Goal: Use online tool/utility: Utilize a website feature to perform a specific function

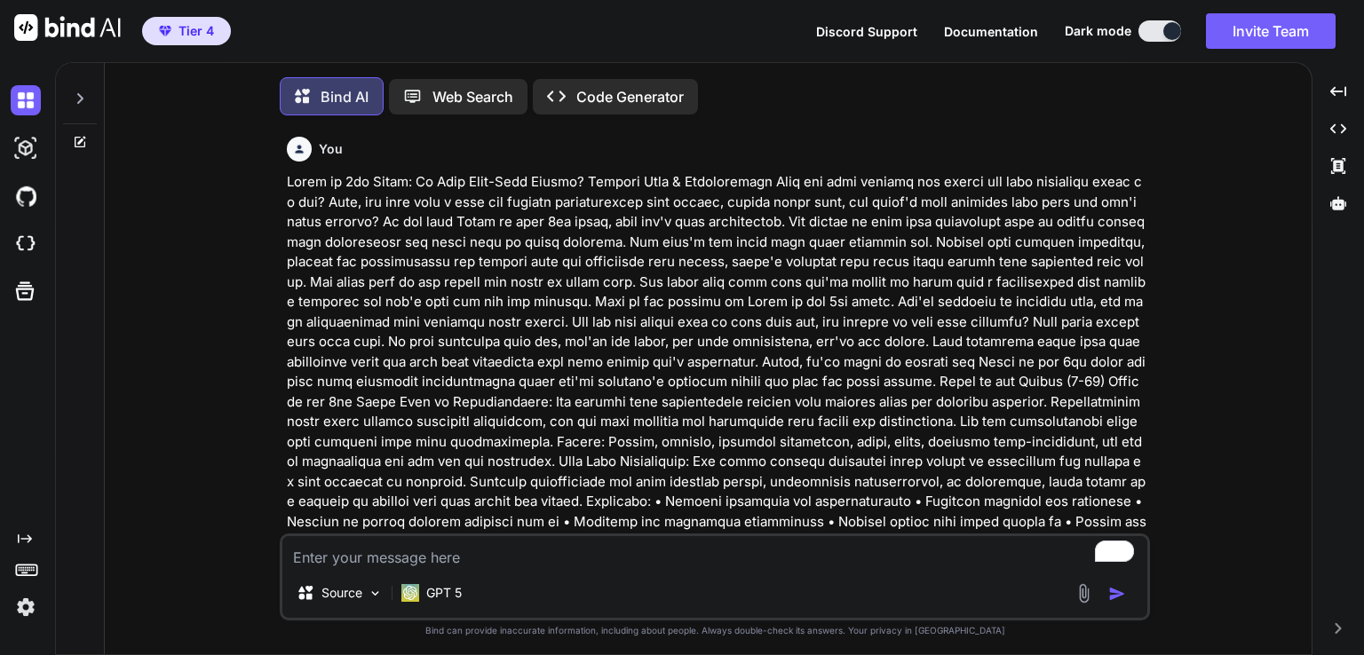
type textarea "x"
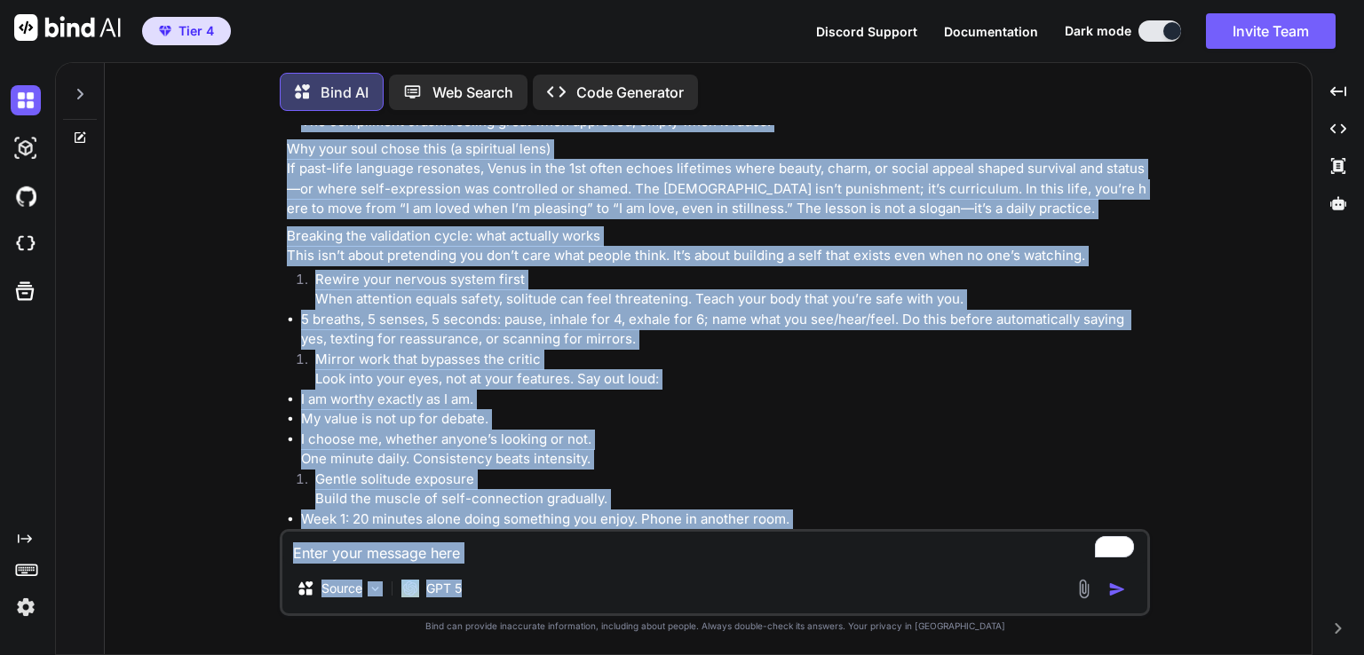
scroll to position [4752, 0]
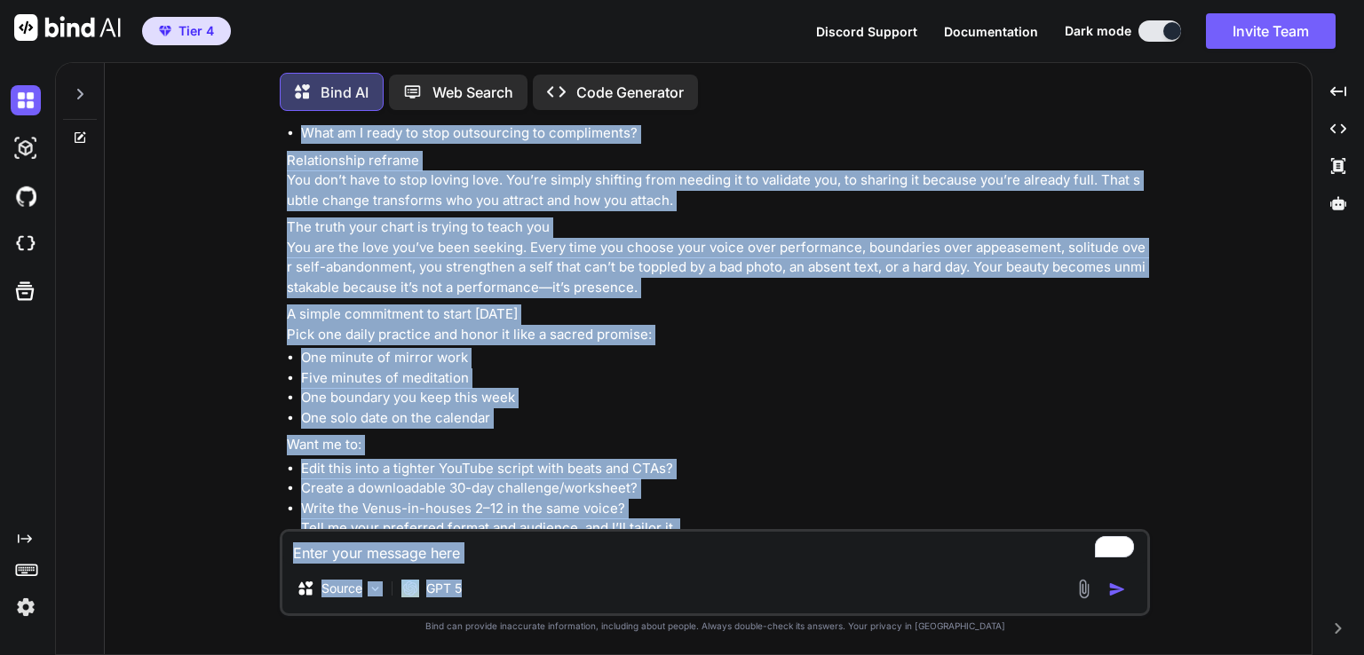
drag, startPoint x: 628, startPoint y: 413, endPoint x: 640, endPoint y: 601, distance: 188.7
click at [640, 601] on div "You Bind AI This is a powerful draft—clear, compassionate, and genuinely transf…" at bounding box center [715, 389] width 870 height 529
click at [639, 459] on li "Edit this into a tighter YouTube script with beats and CTAs?" at bounding box center [723, 469] width 845 height 20
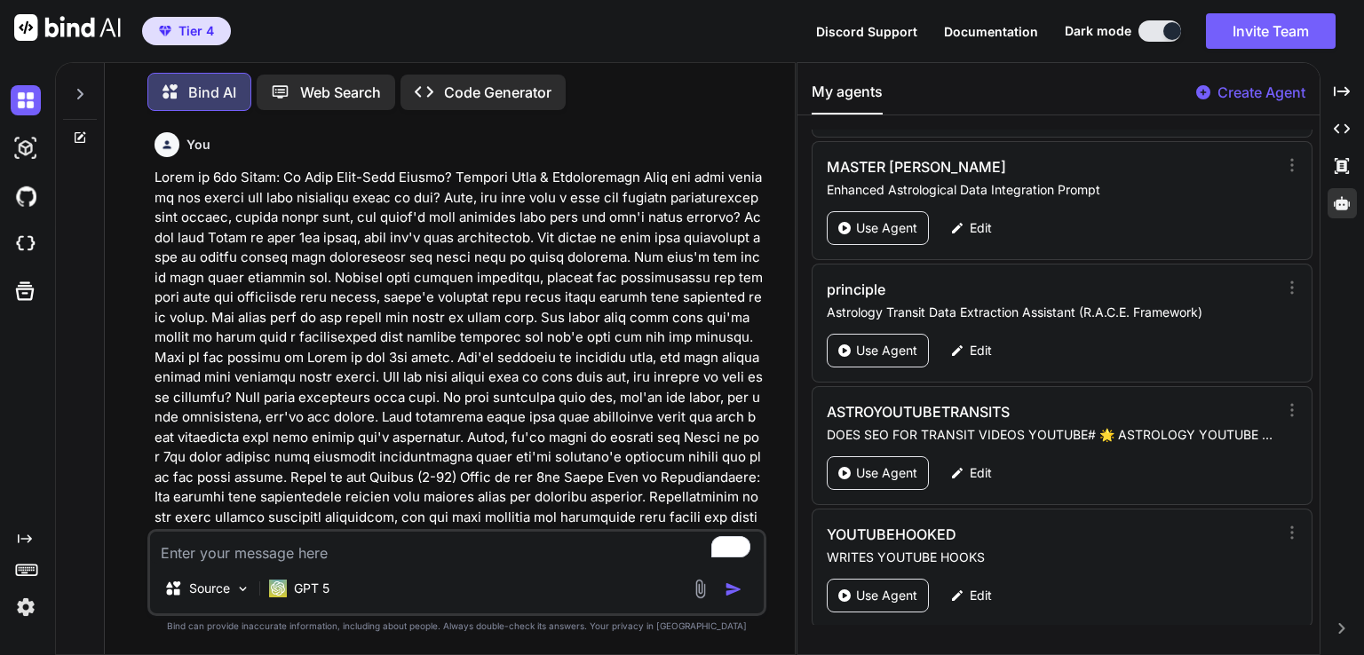
scroll to position [3021, 0]
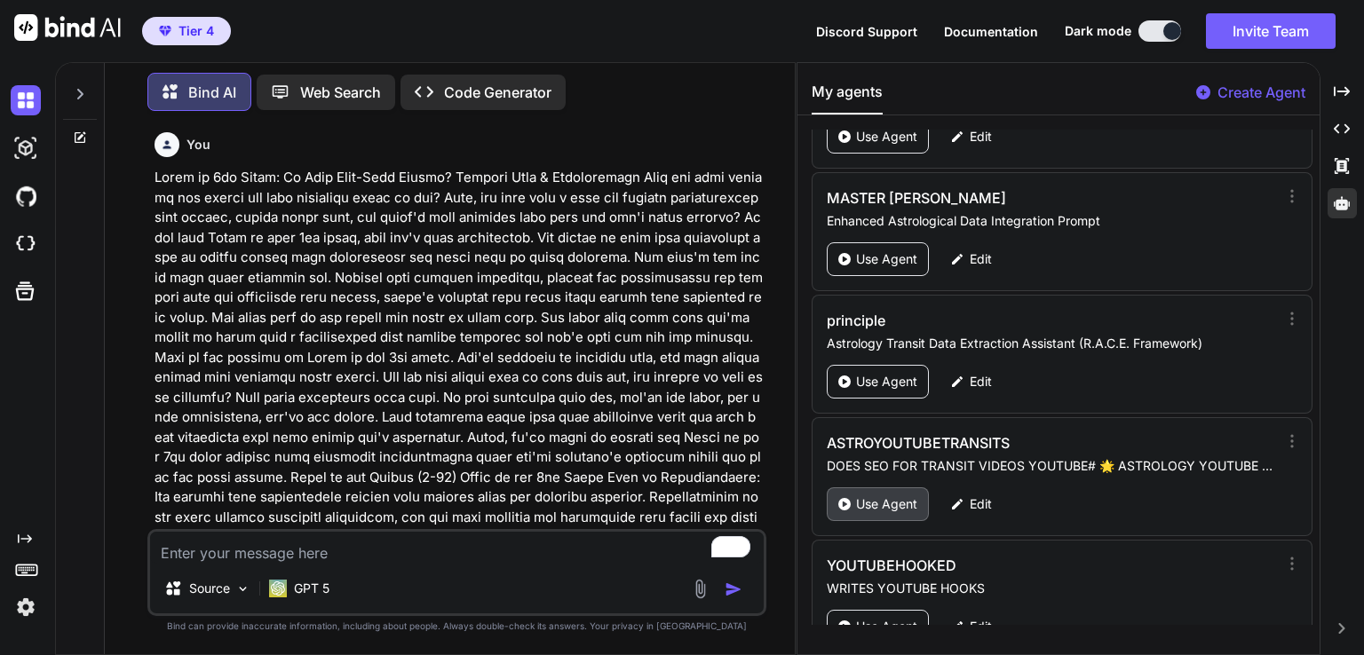
click at [870, 496] on p "Use Agent" at bounding box center [886, 505] width 61 height 18
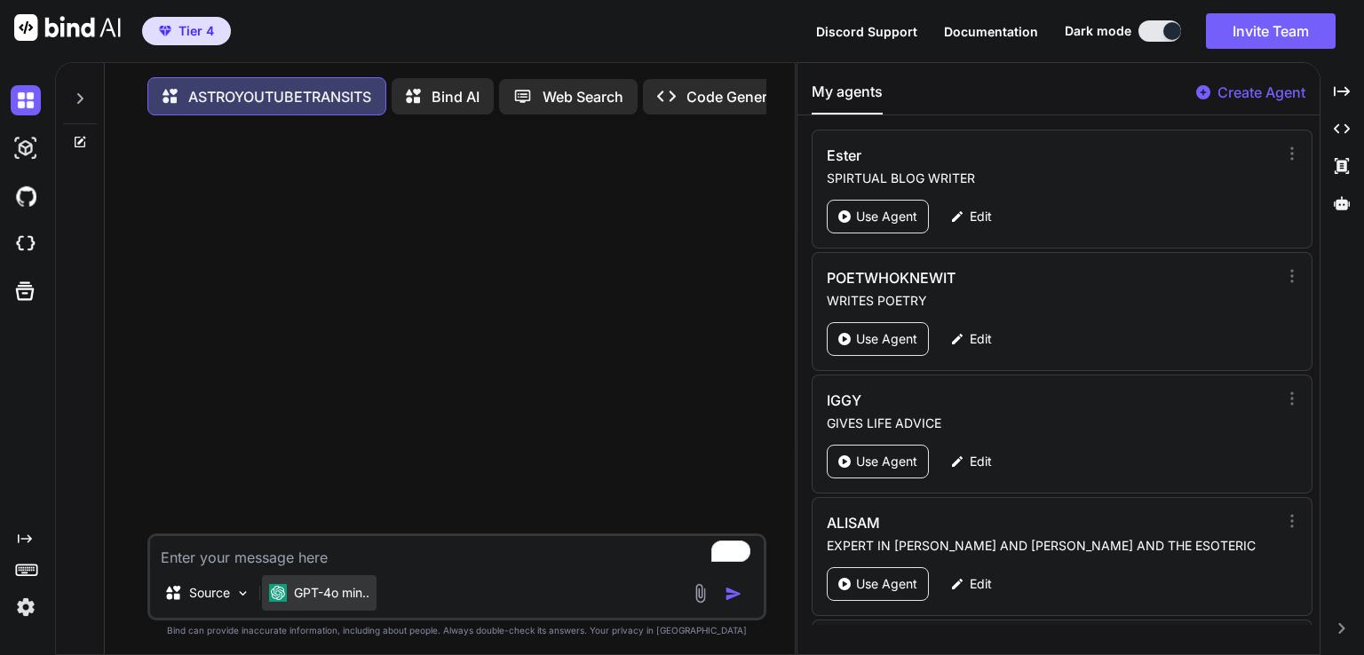
click at [309, 599] on p "GPT-4o min.." at bounding box center [331, 593] width 75 height 18
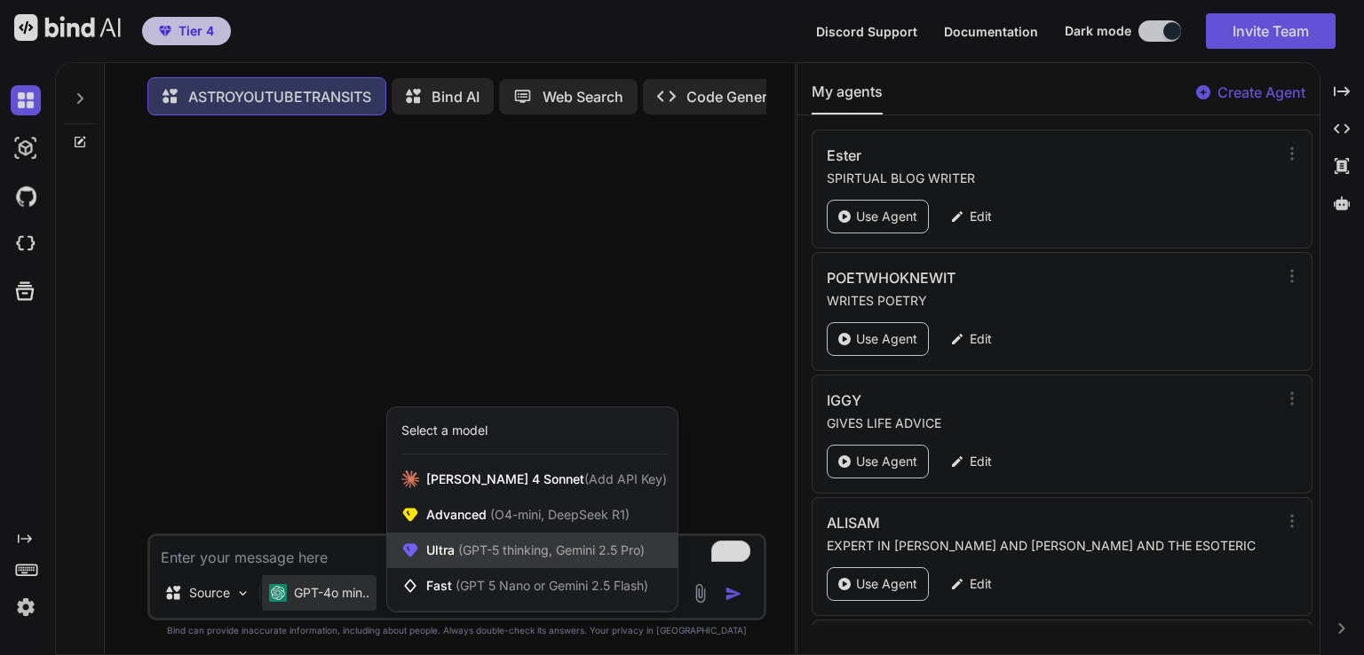
click at [532, 553] on span "(GPT-5 thinking, Gemini 2.5 Pro)" at bounding box center [550, 550] width 190 height 15
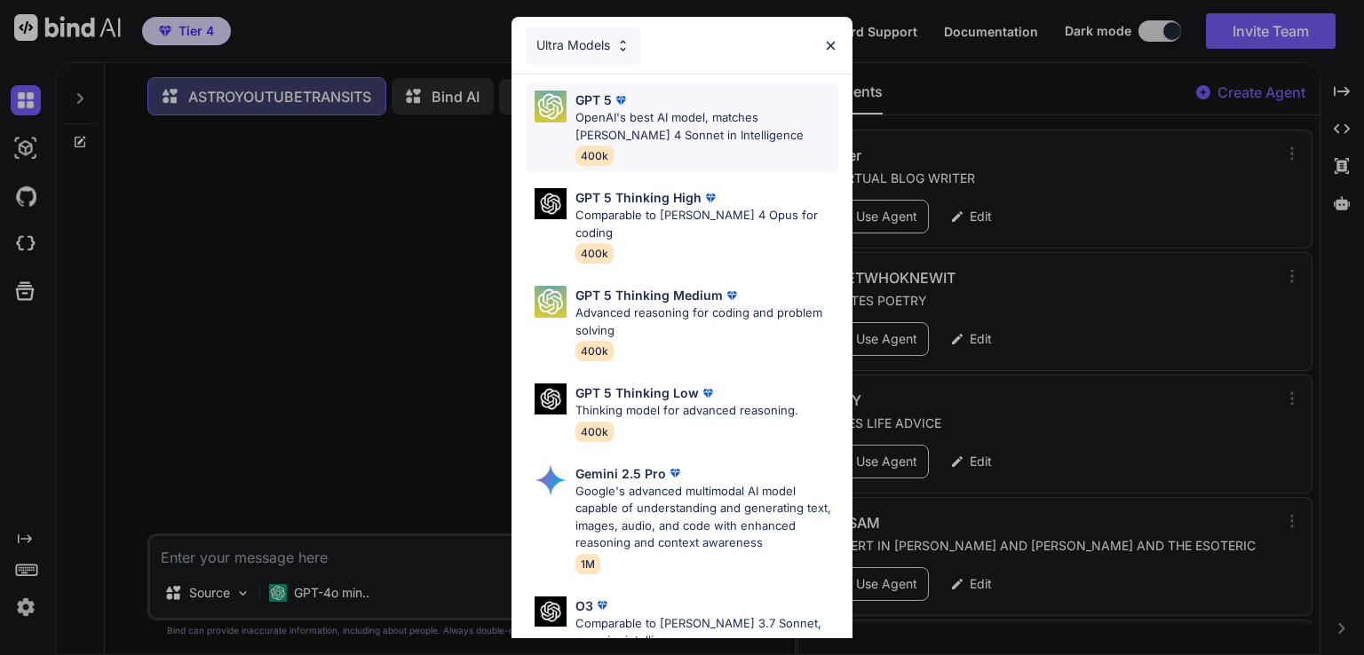
click at [680, 127] on p "OpenAI's best AI model, matches [PERSON_NAME] 4 Sonnet in Intelligence" at bounding box center [706, 126] width 263 height 35
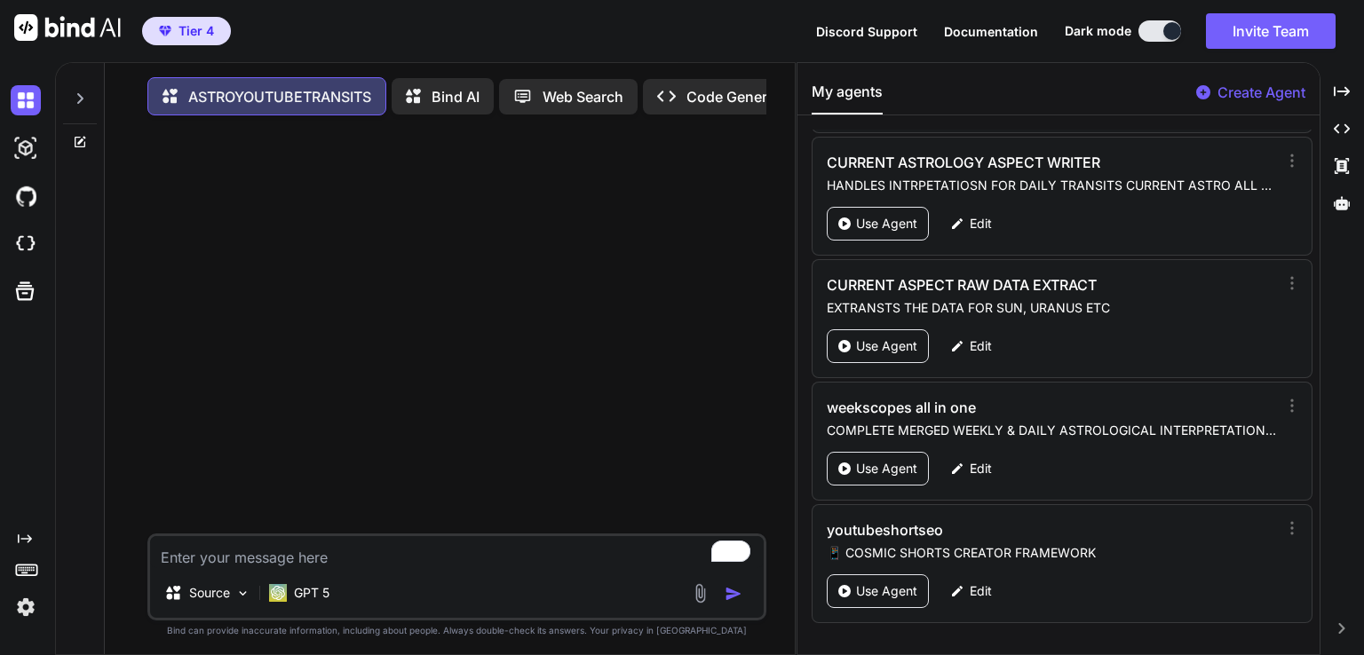
scroll to position [6693, 0]
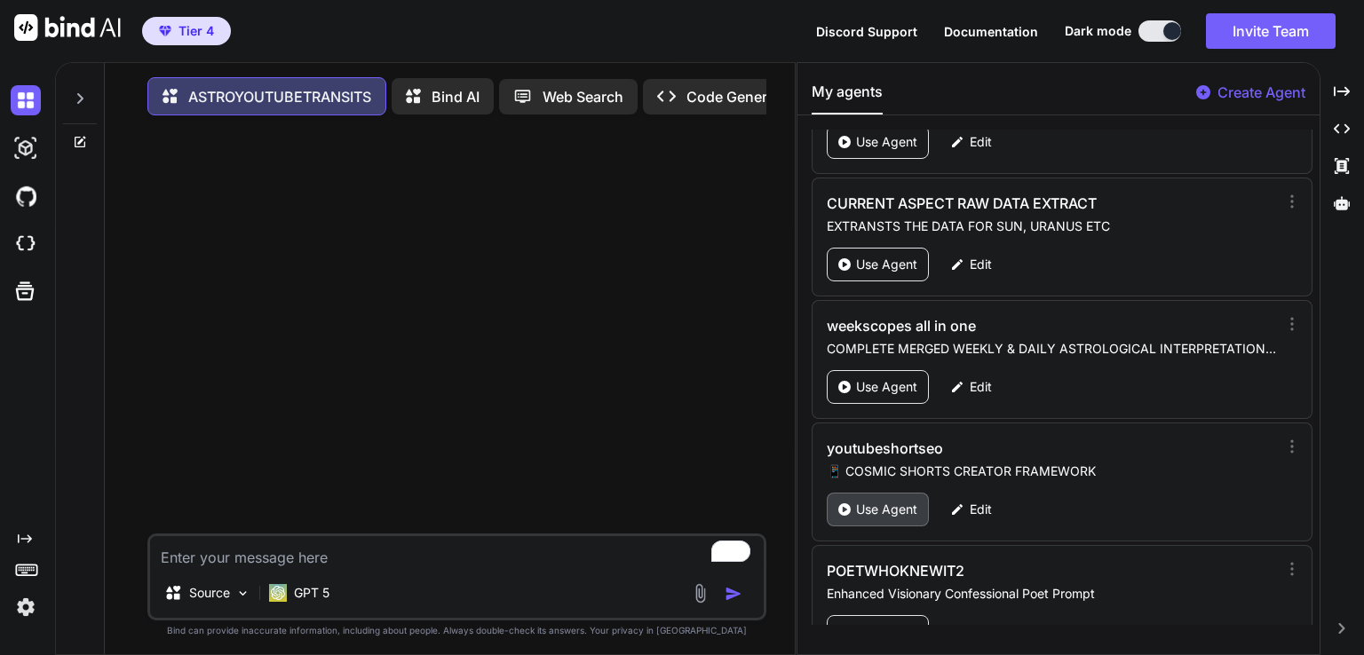
click at [865, 501] on p "Use Agent" at bounding box center [886, 510] width 61 height 18
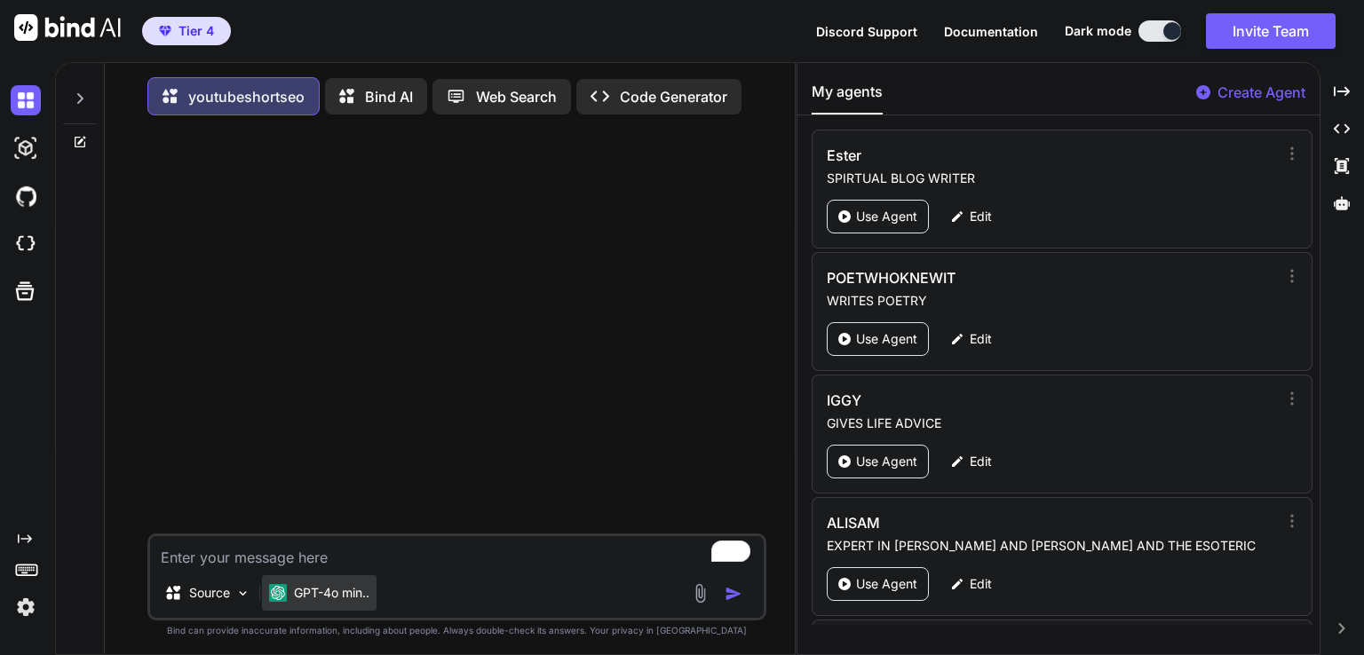
click at [339, 596] on p "GPT-4o min.." at bounding box center [331, 593] width 75 height 18
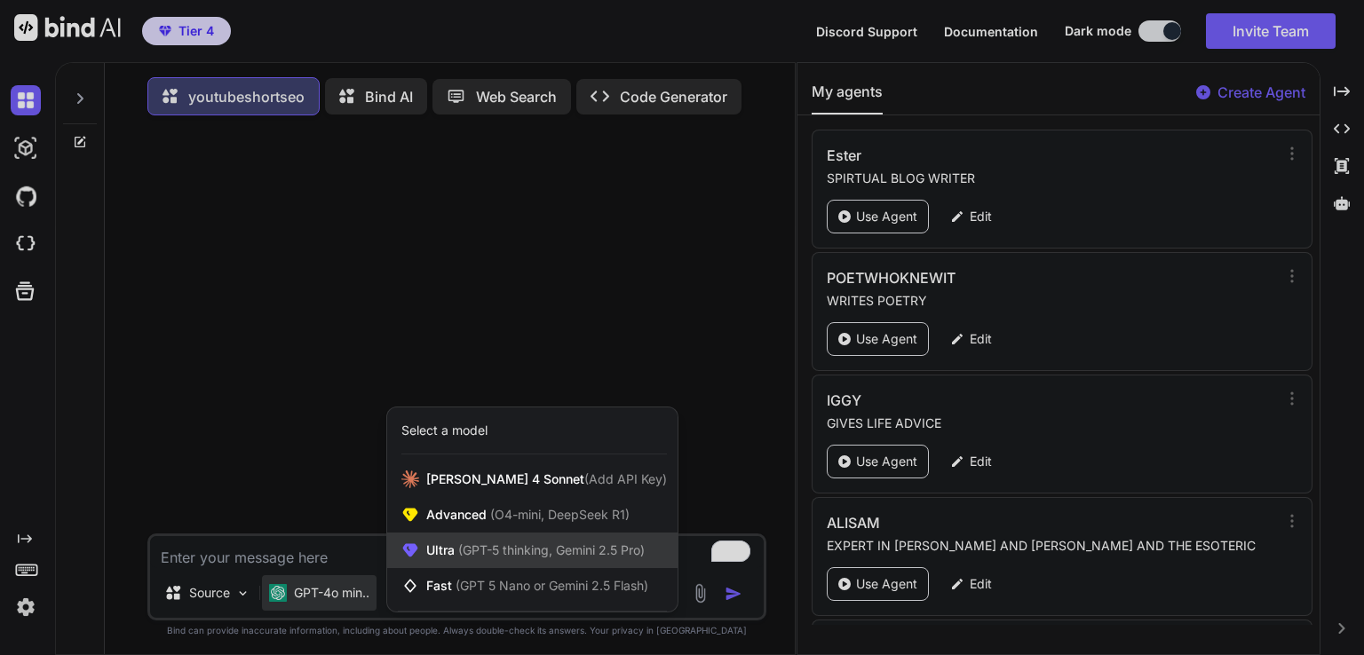
click at [457, 552] on span "(GPT-5 thinking, Gemini 2.5 Pro)" at bounding box center [550, 550] width 190 height 15
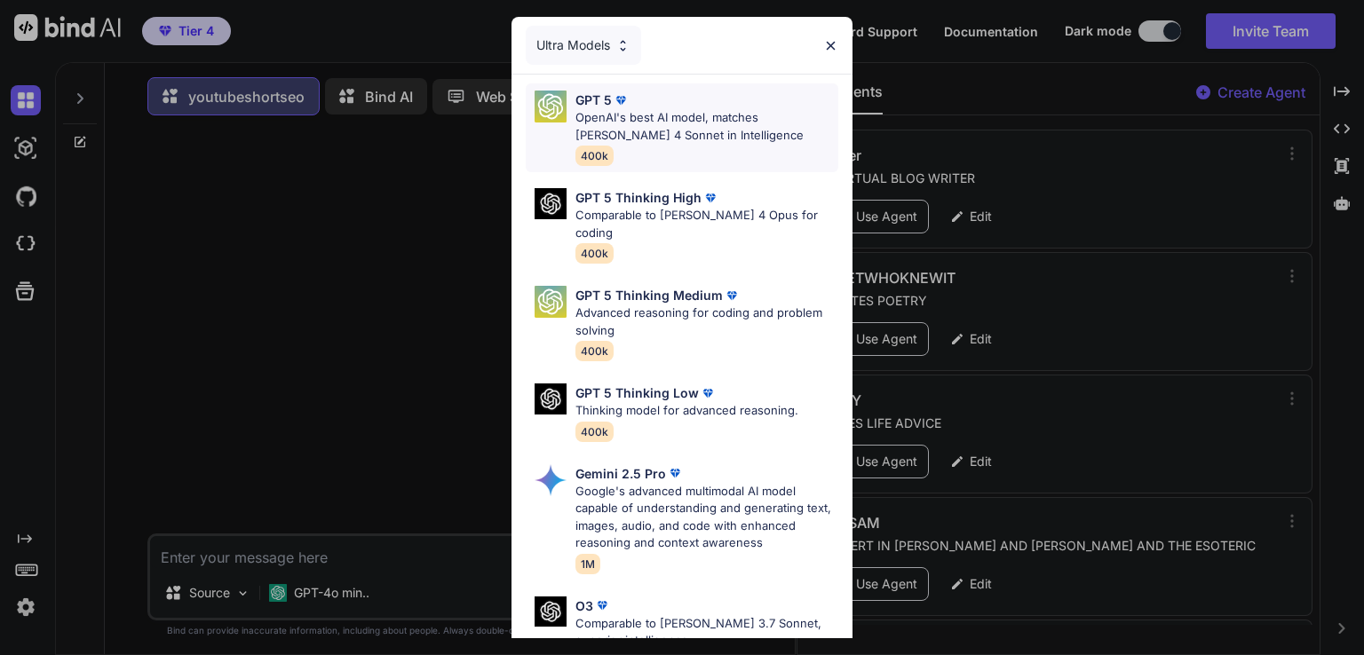
click at [684, 114] on p "OpenAI's best AI model, matches Claude 4 Sonnet in Intelligence" at bounding box center [706, 126] width 263 height 35
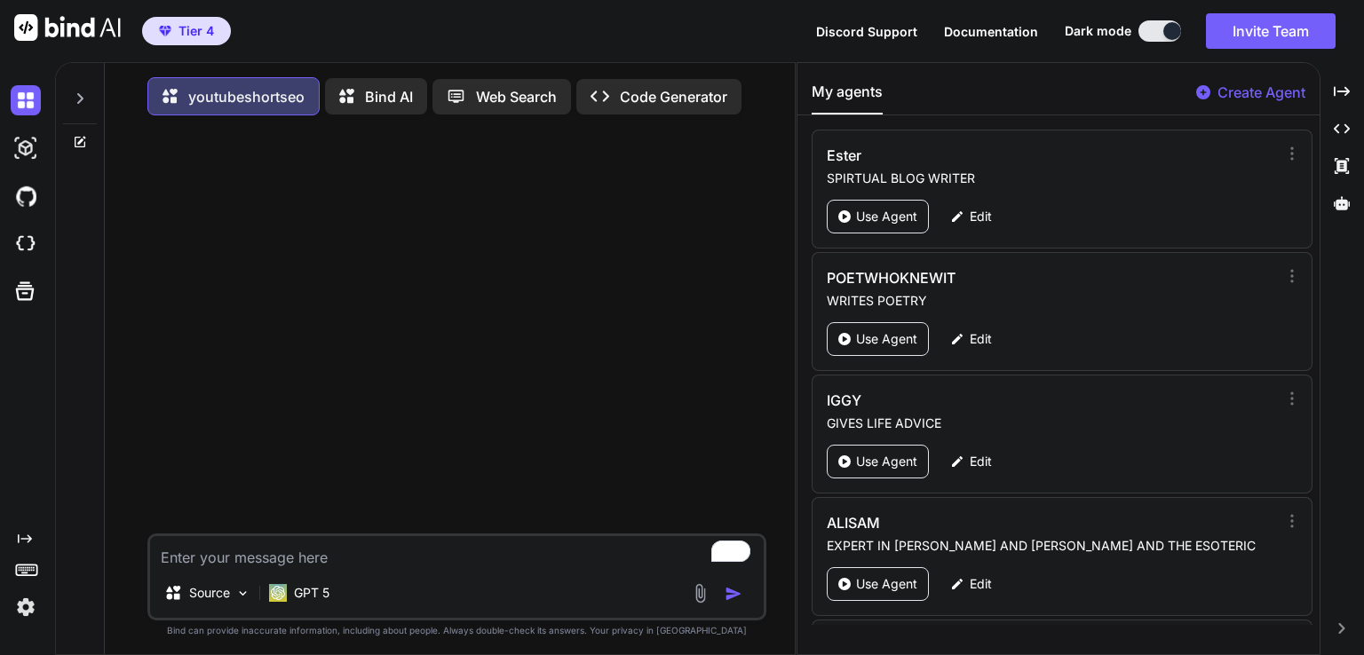
click at [225, 553] on textarea "To enrich screen reader interactions, please activate Accessibility in Grammarl…" at bounding box center [457, 552] width 614 height 32
paste textarea "12 18 of October weeklyscope 2025"
type textarea "x"
type textarea "12 18 of October weeklyscope 2025"
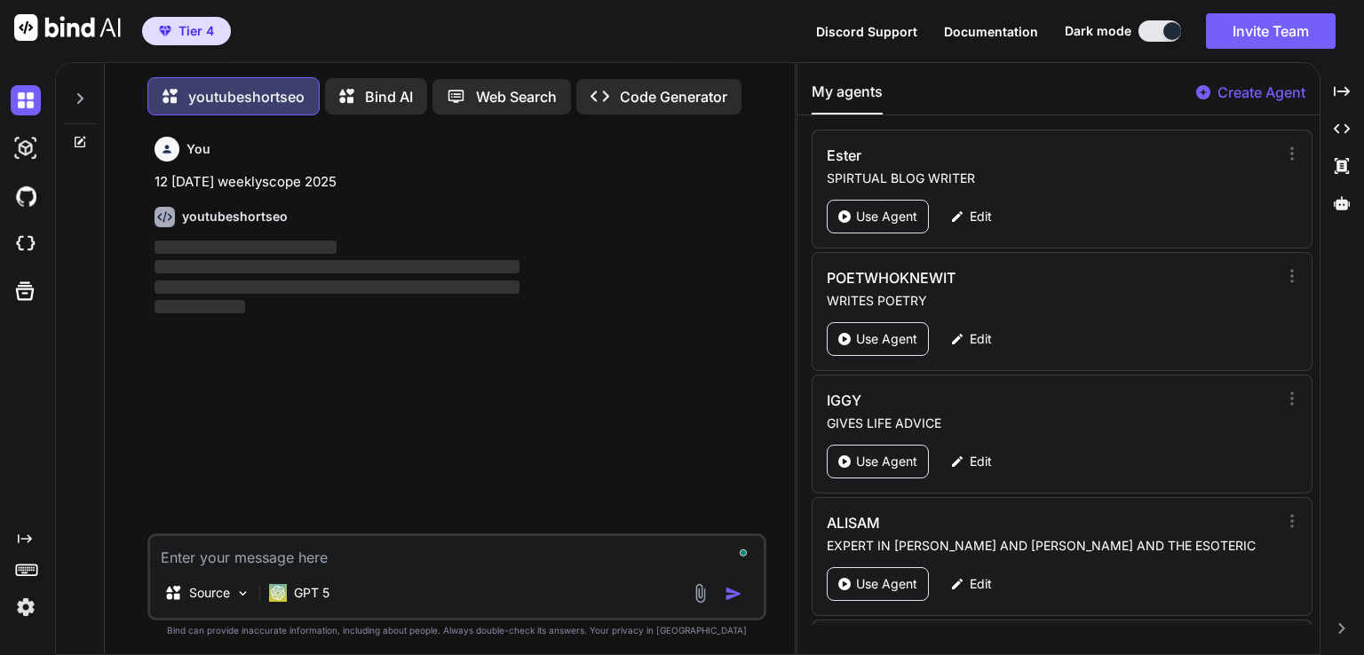
scroll to position [7, 0]
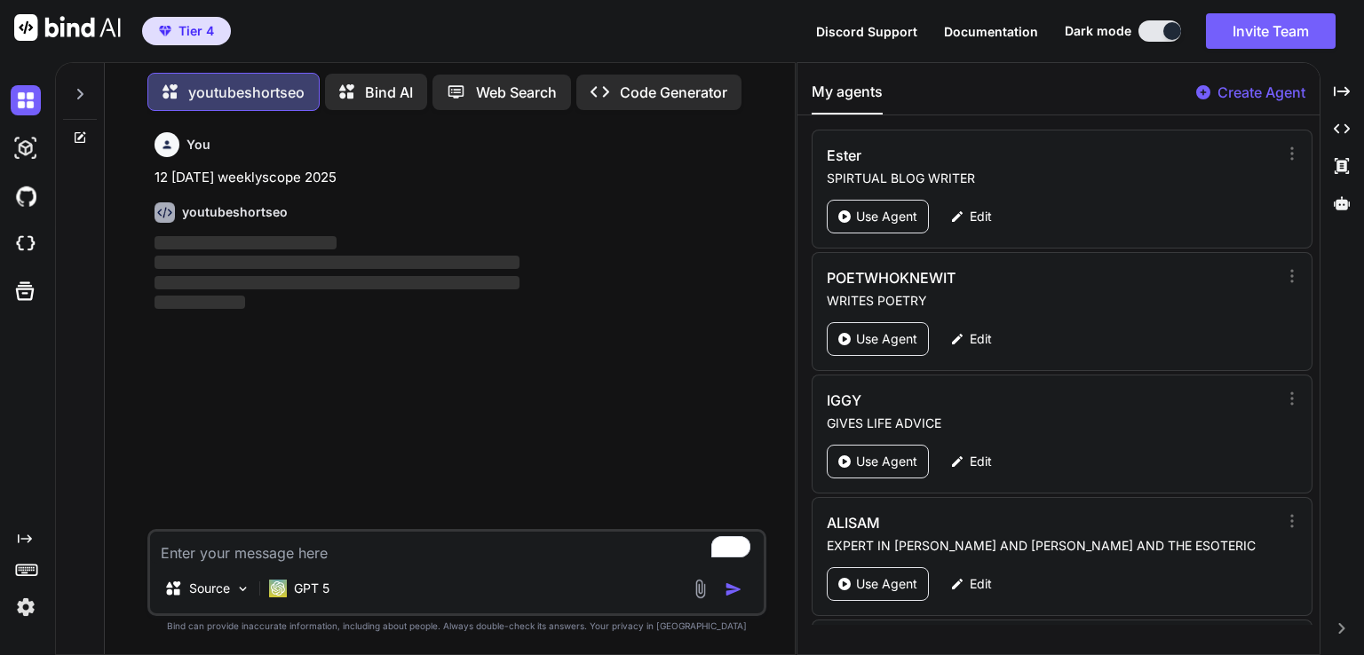
drag, startPoint x: 388, startPoint y: 171, endPoint x: 153, endPoint y: 180, distance: 235.5
click at [153, 180] on div "You 12 18 of October weeklyscope 2025 youtubeshortseo ‌ ‌ ‌ ‌" at bounding box center [458, 327] width 615 height 404
click at [434, 200] on div "youtubeshortseo ‌ ‌ ‌ ‌" at bounding box center [459, 250] width 608 height 125
type textarea "x"
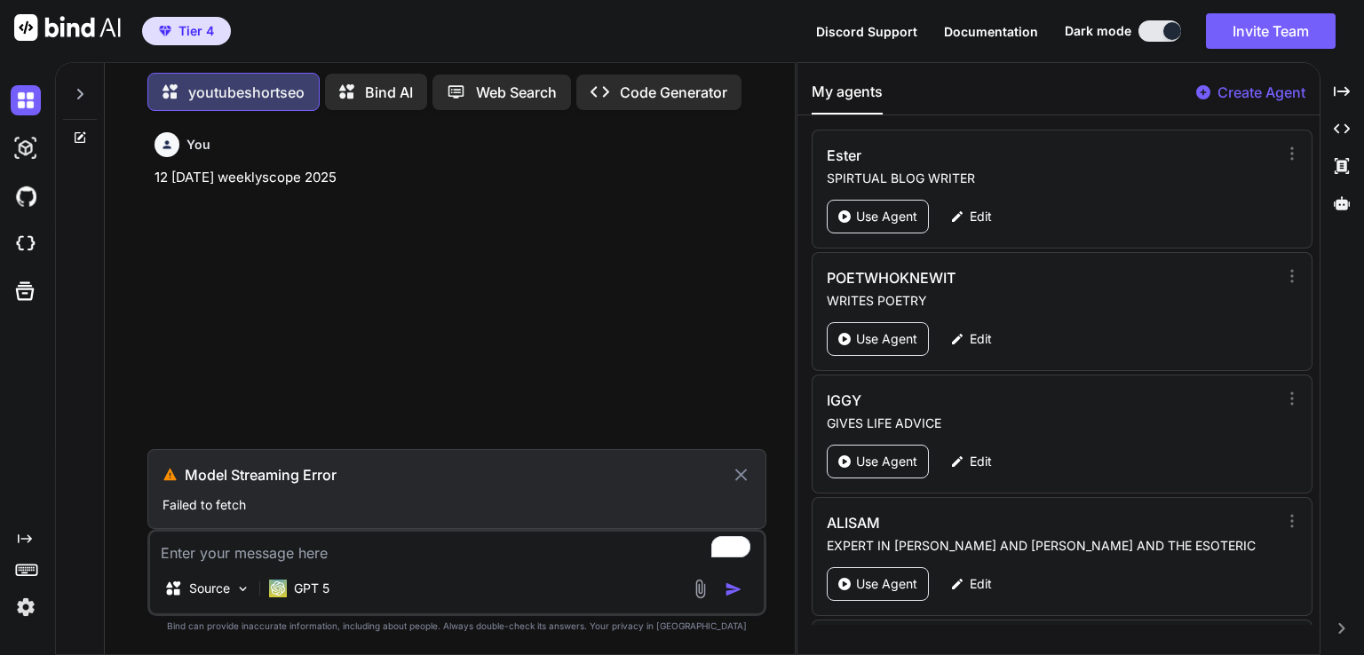
drag, startPoint x: 394, startPoint y: 179, endPoint x: 147, endPoint y: 175, distance: 246.9
click at [147, 175] on div "You 12 18 of October weeklyscope 2025 Model Streaming Error Failed to fetch Sou…" at bounding box center [456, 389] width 619 height 529
copy p "12 18 of October weeklyscope 2025"
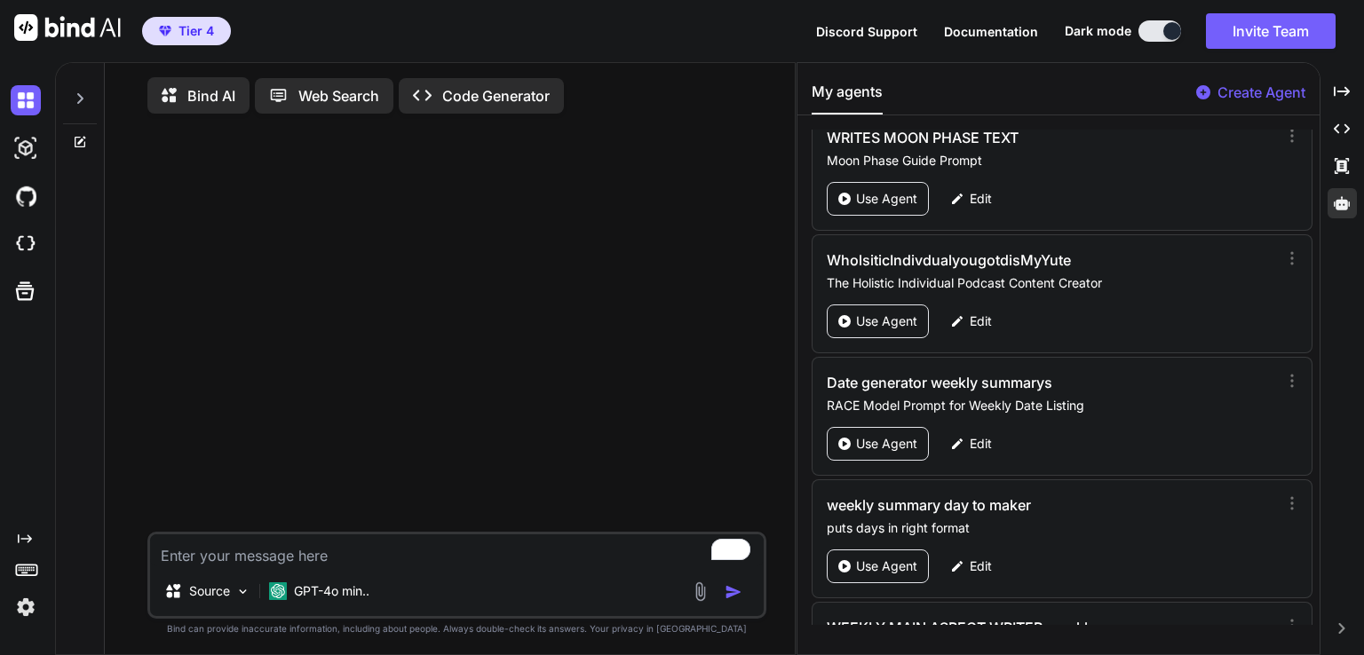
scroll to position [6693, 0]
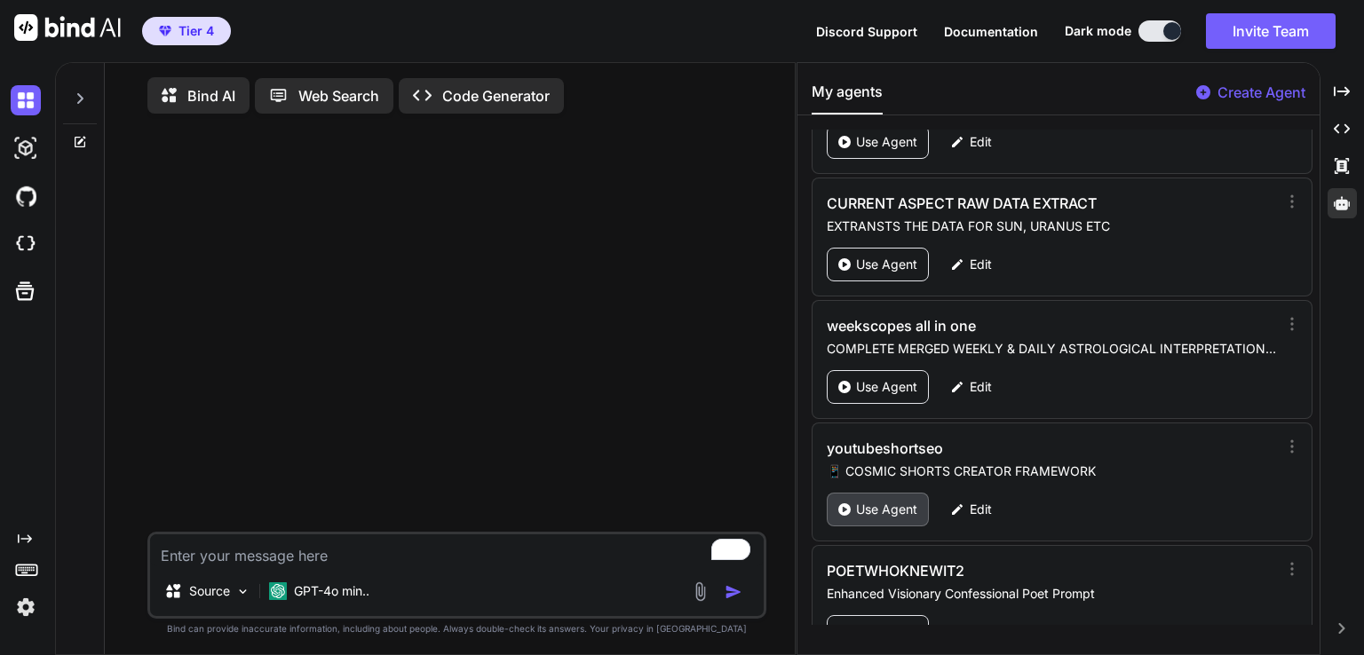
click at [882, 501] on p "Use Agent" at bounding box center [886, 510] width 61 height 18
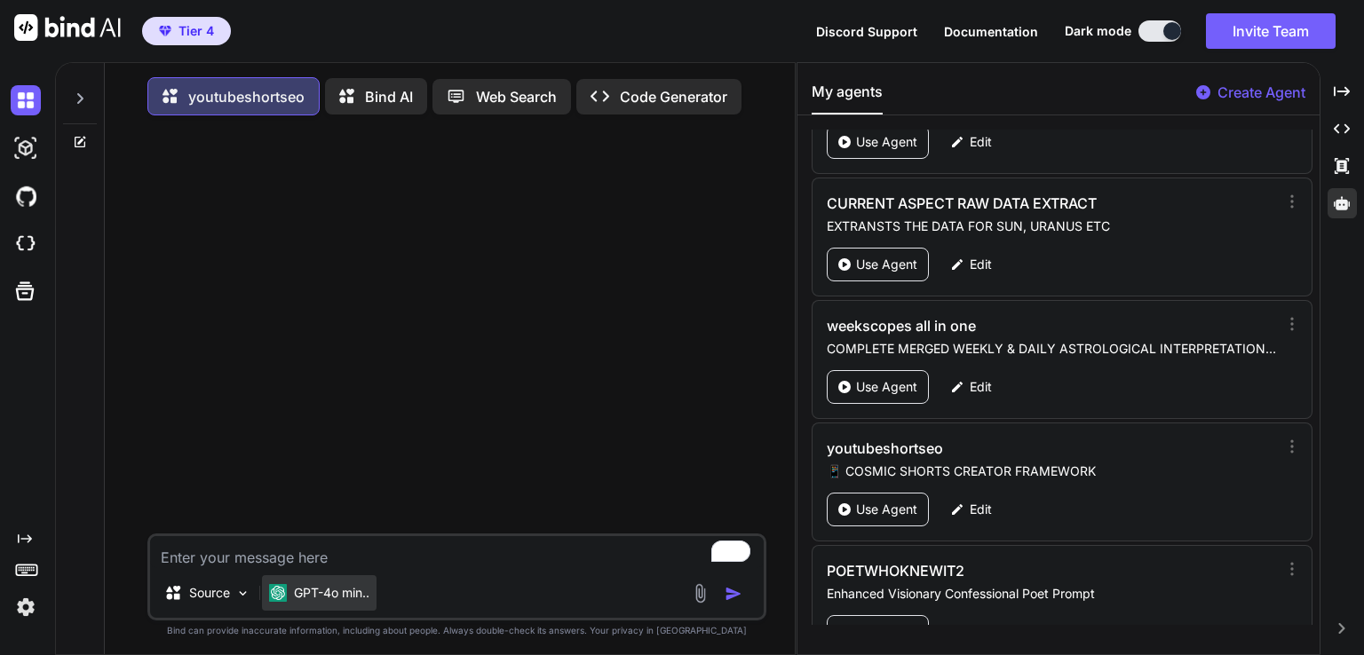
click at [319, 599] on p "GPT-4o min.." at bounding box center [331, 593] width 75 height 18
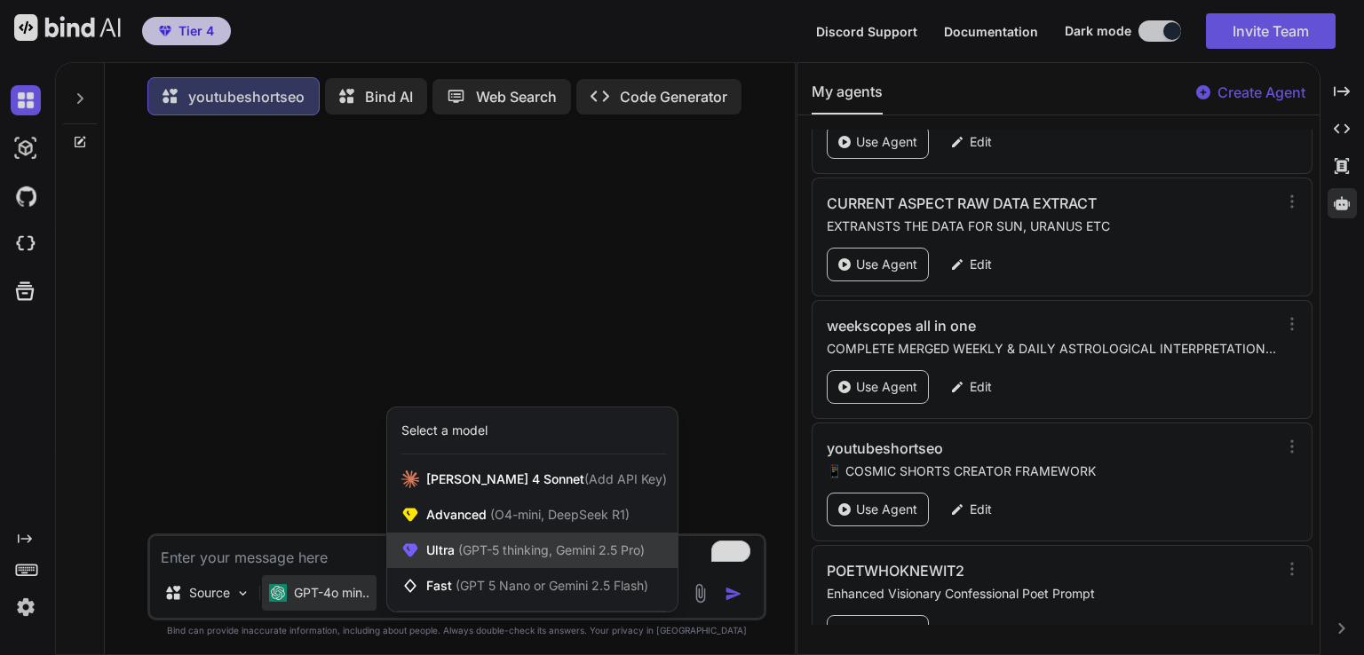
click at [488, 555] on span "(GPT-5 thinking, Gemini 2.5 Pro)" at bounding box center [550, 550] width 190 height 15
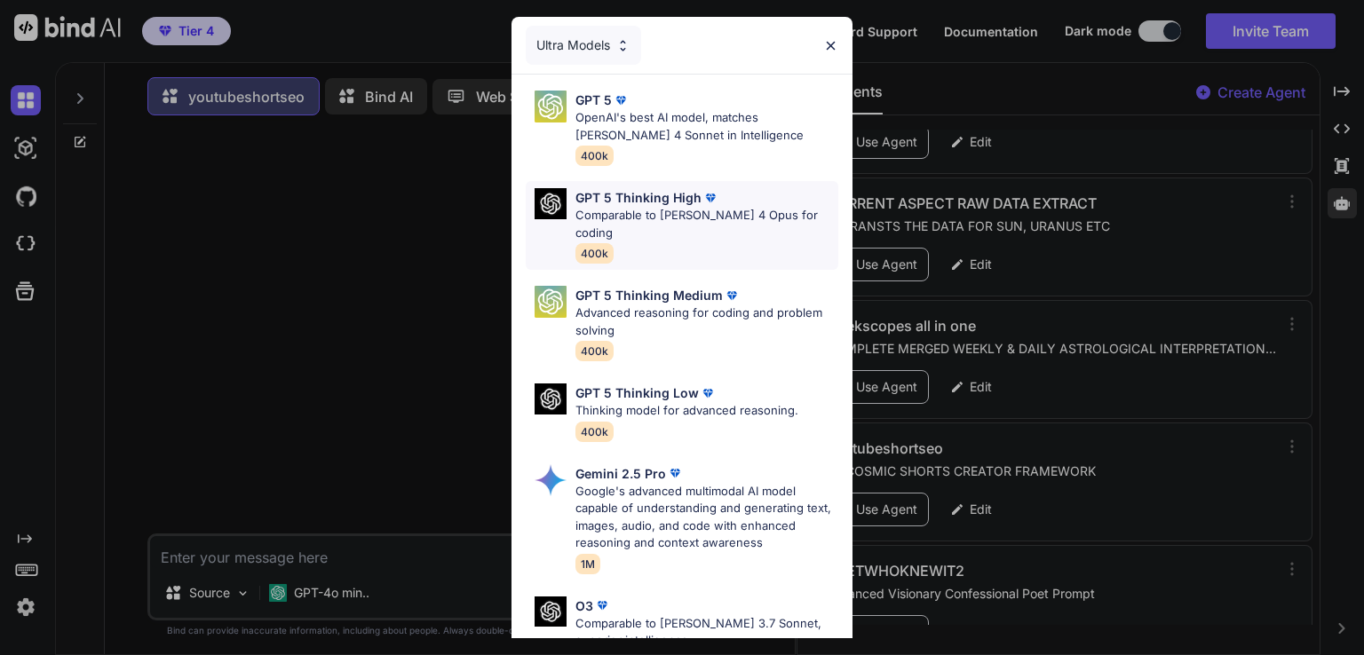
click at [671, 229] on div "GPT 5 Thinking High Comparable to Claude 4 Opus for coding 400k" at bounding box center [706, 225] width 263 height 75
type textarea "x"
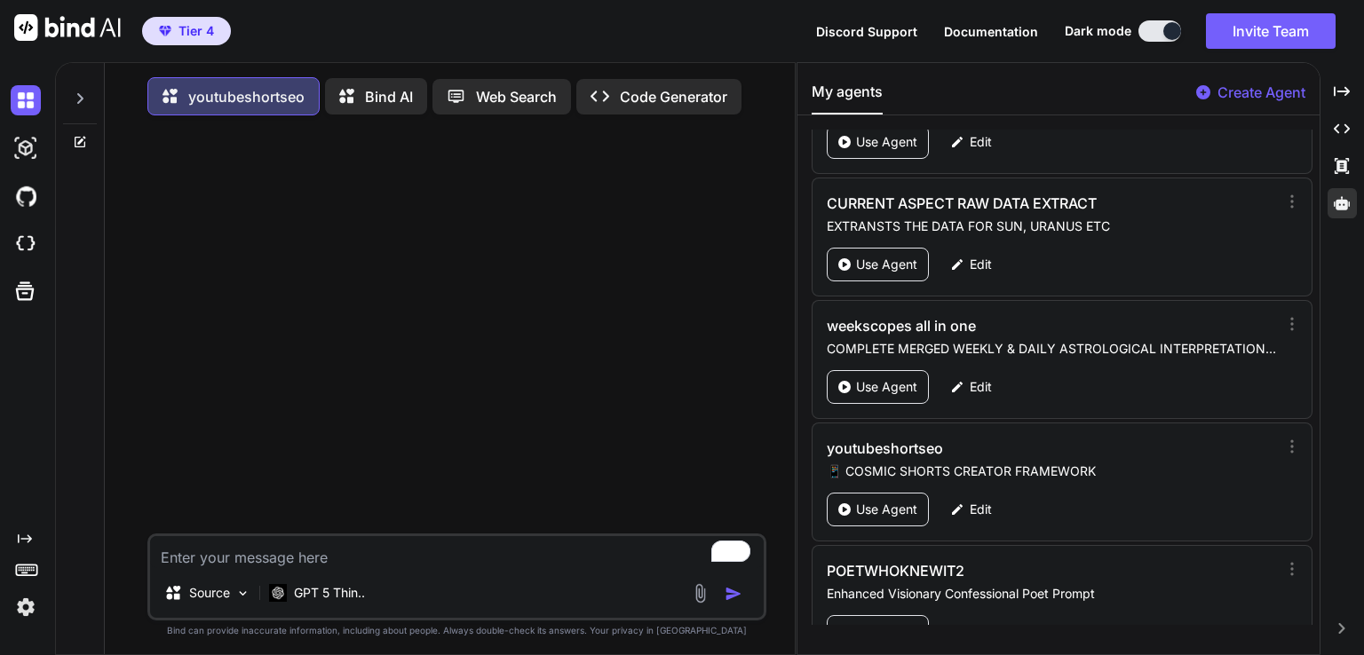
click at [264, 554] on textarea "To enrich screen reader interactions, please activate Accessibility in Grammarl…" at bounding box center [457, 552] width 614 height 32
paste textarea "12 18 of October weeklyscope 2025"
type textarea "12 18 of October weeklyscope 2025"
type textarea "x"
type textarea "12 18 of October weeklyscope 2025"
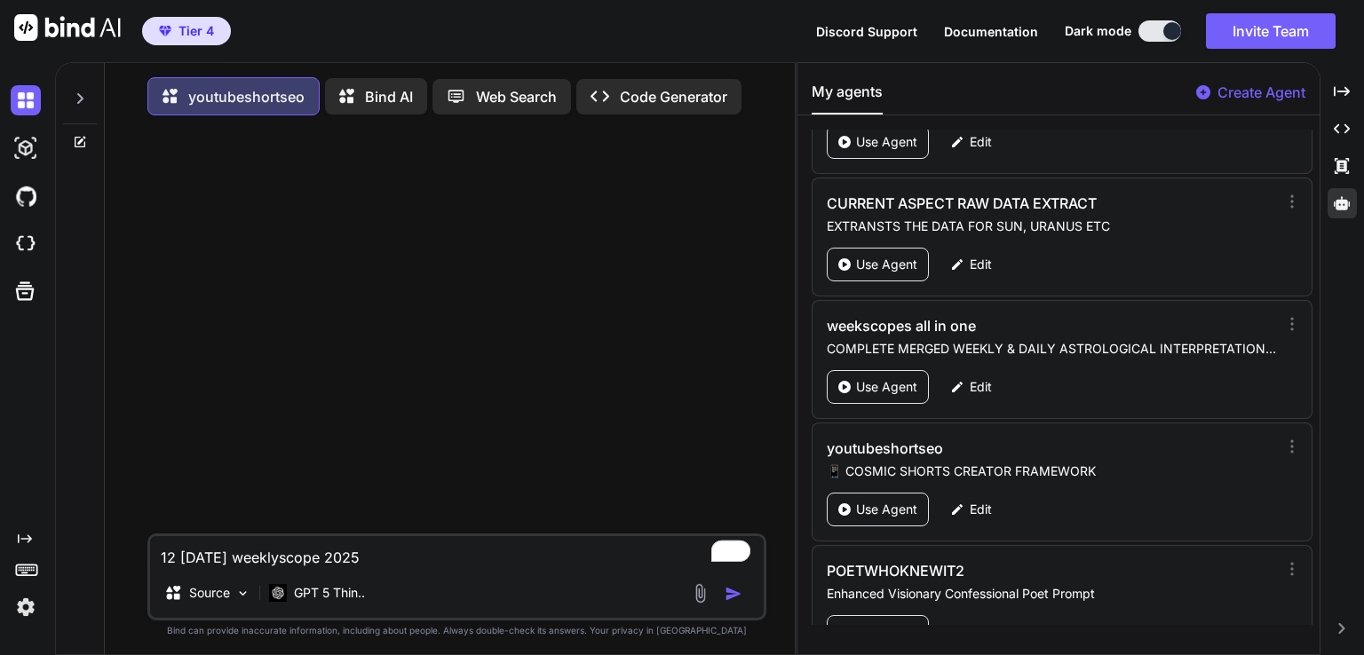
click at [721, 599] on div at bounding box center [720, 593] width 60 height 20
click at [727, 595] on img "button" at bounding box center [734, 594] width 18 height 18
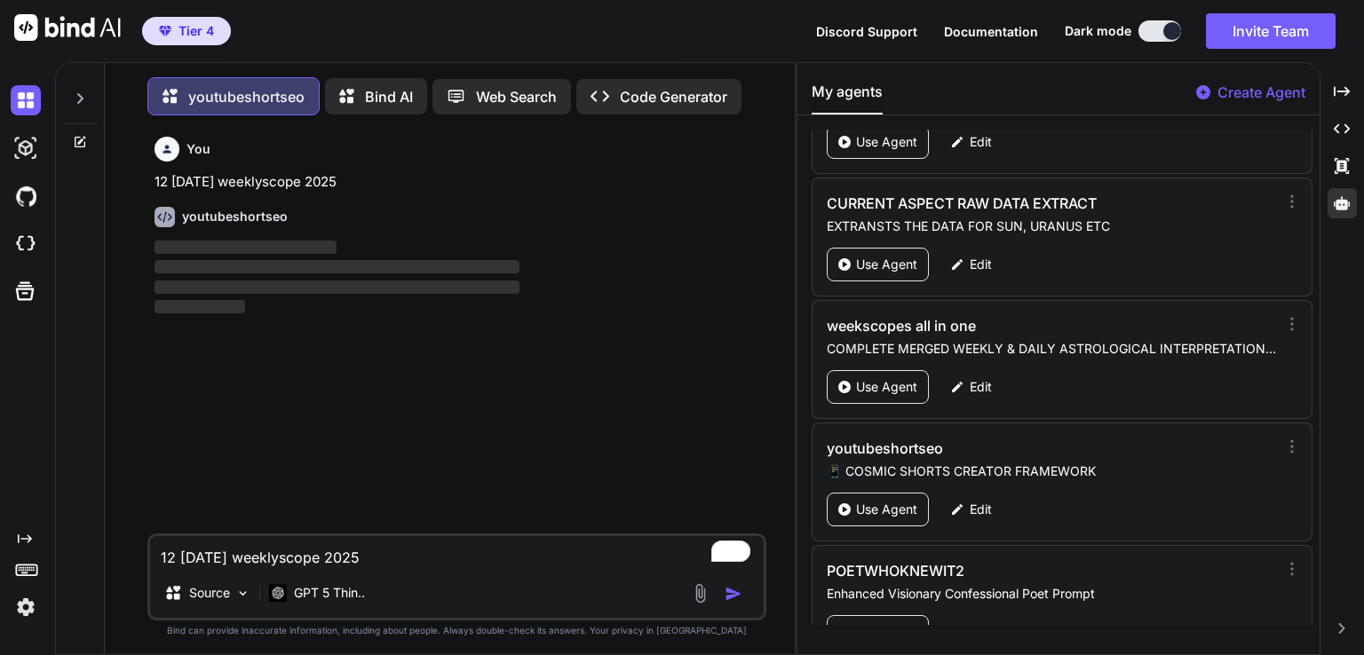
scroll to position [7, 0]
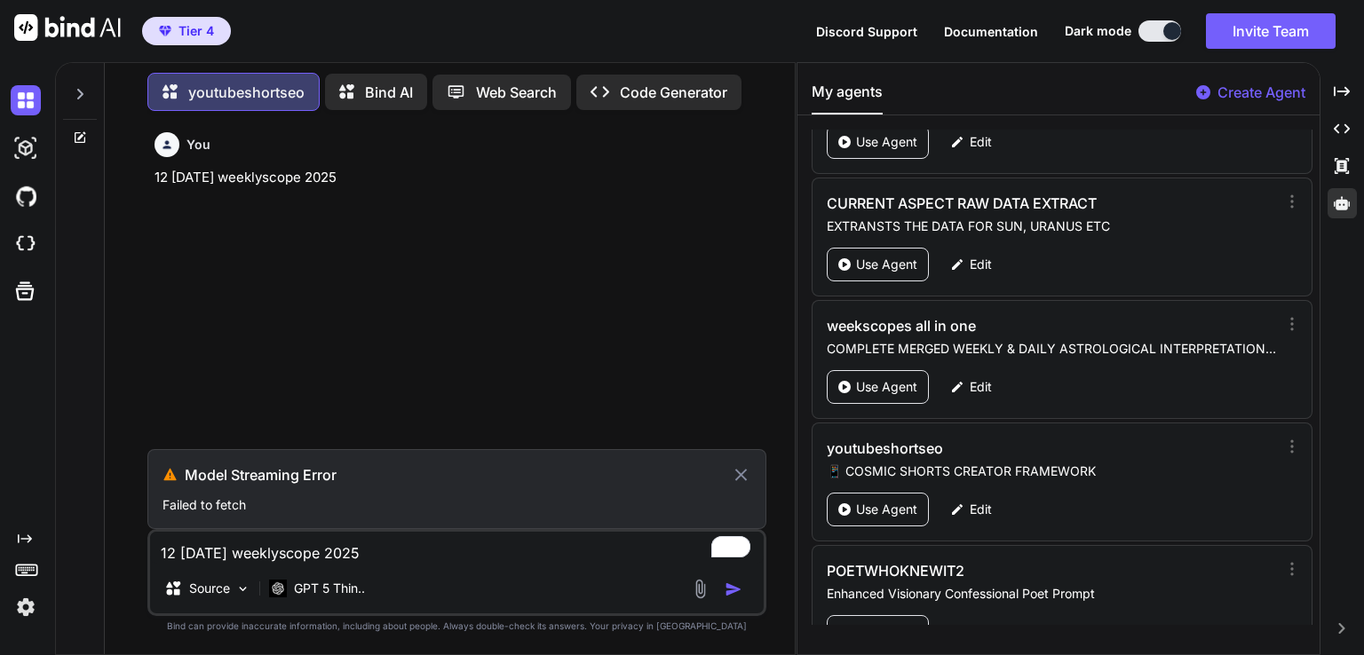
click at [32, 604] on img at bounding box center [26, 607] width 30 height 30
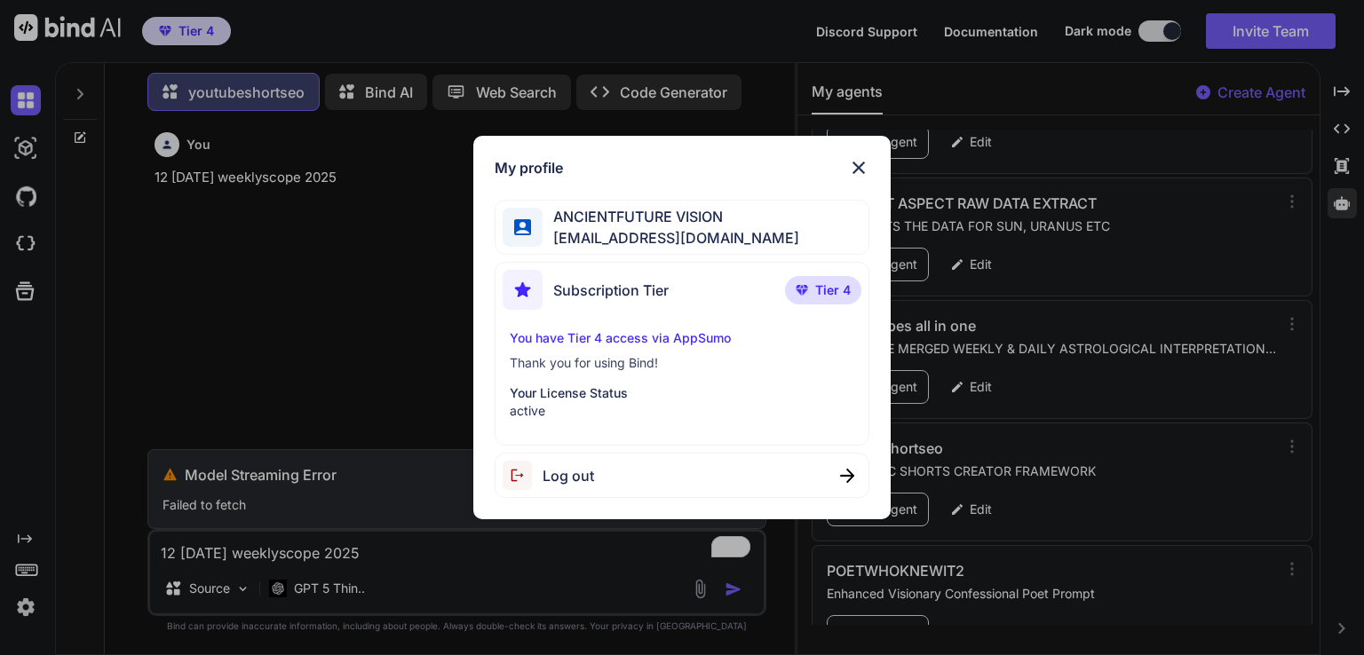
click at [604, 385] on p "Your License Status" at bounding box center [682, 394] width 344 height 18
click at [853, 163] on img at bounding box center [858, 167] width 21 height 21
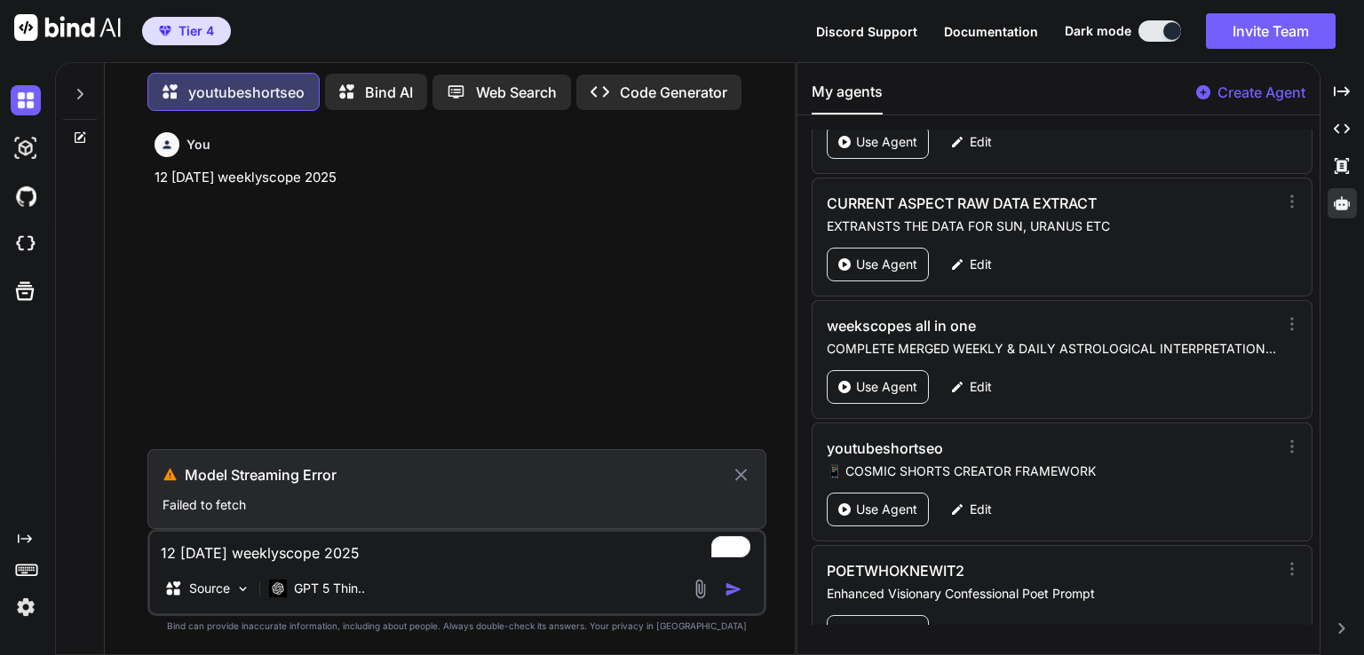
click at [877, 30] on span "Discord Support" at bounding box center [866, 31] width 101 height 15
click at [336, 590] on p "GPT 5 Thin.." at bounding box center [329, 589] width 71 height 18
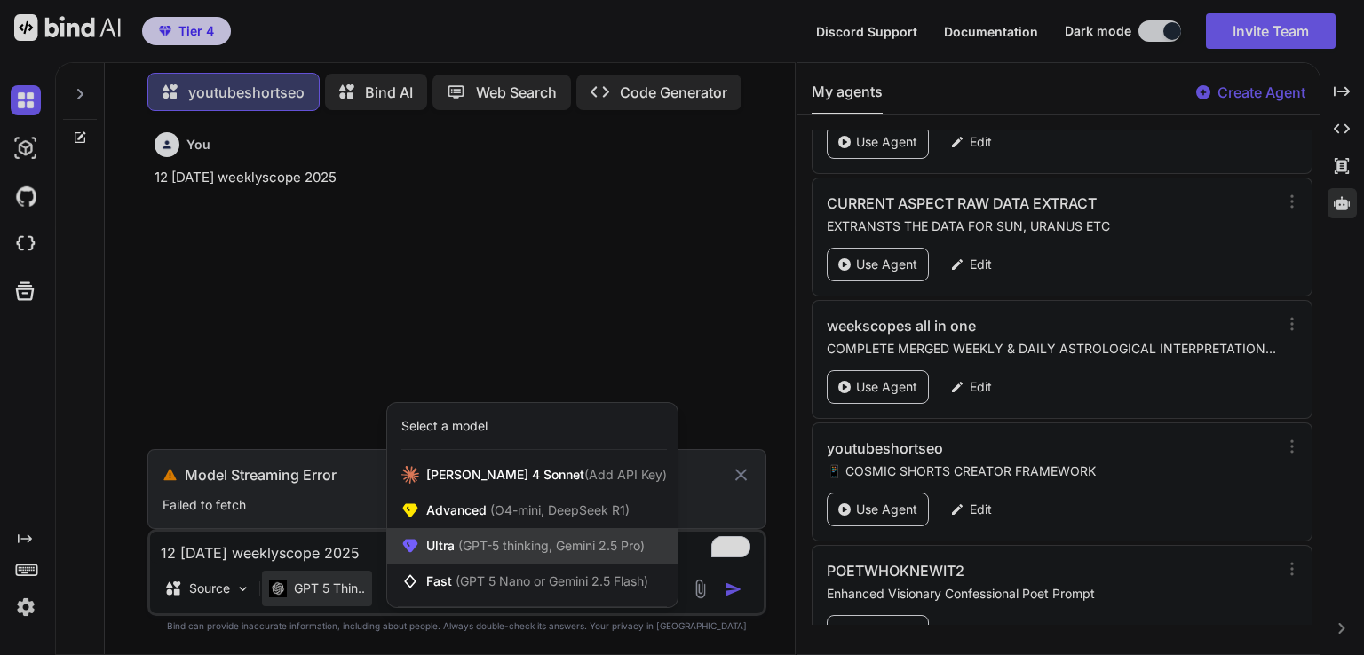
click at [495, 540] on span "(GPT-5 thinking, Gemini 2.5 Pro)" at bounding box center [550, 545] width 190 height 15
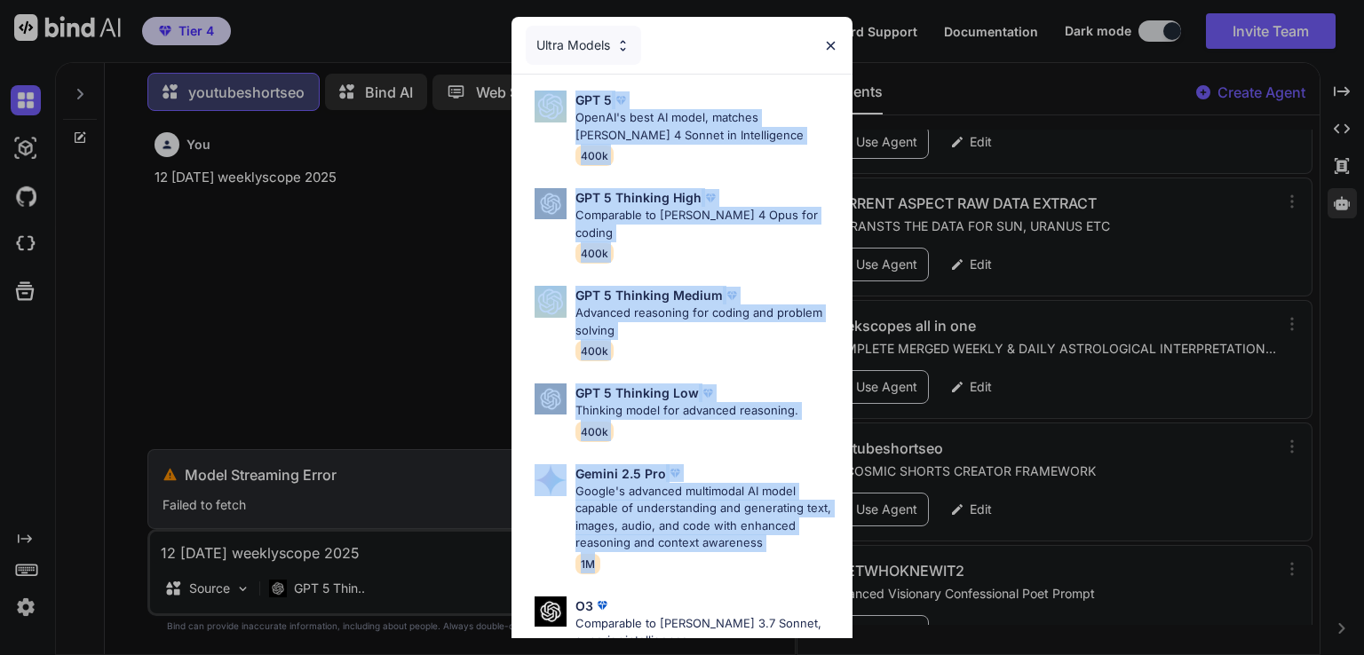
click at [490, 541] on div "Ultra Models GPT 5 OpenAI's best AI model, matches Claude 4 Sonnet in Intellige…" at bounding box center [682, 327] width 1364 height 655
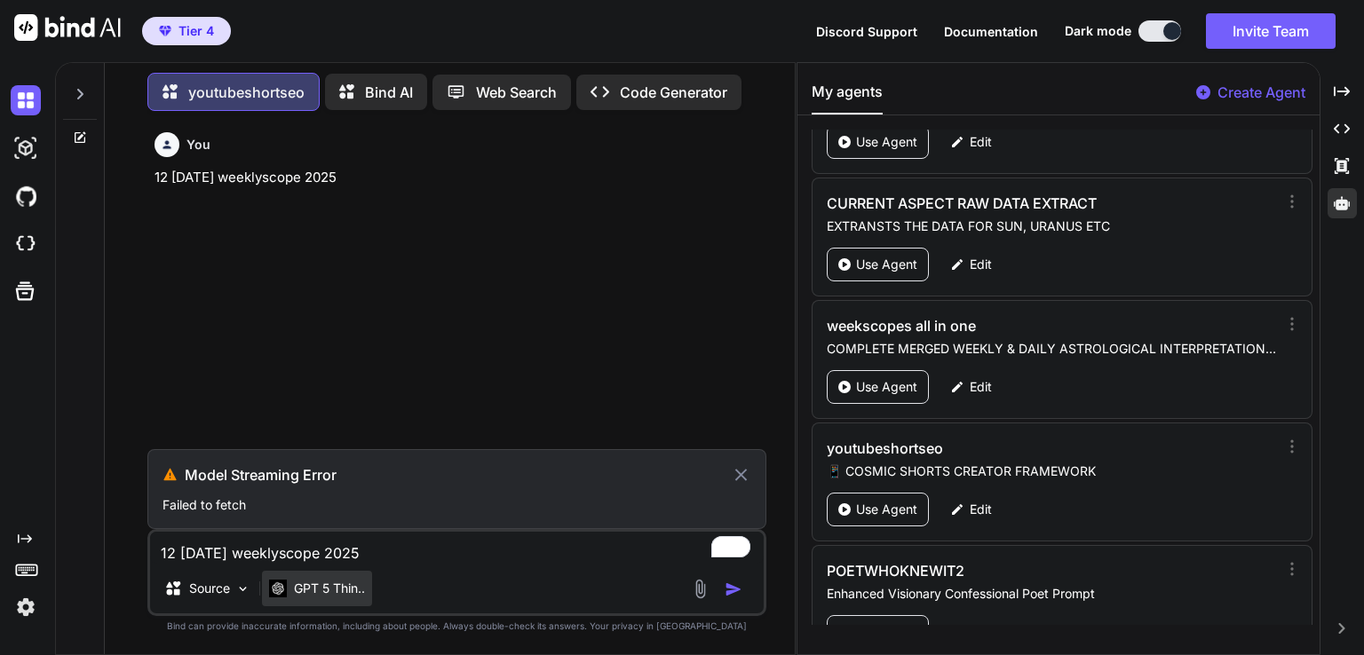
click at [341, 589] on p "GPT 5 Thin.." at bounding box center [329, 589] width 71 height 18
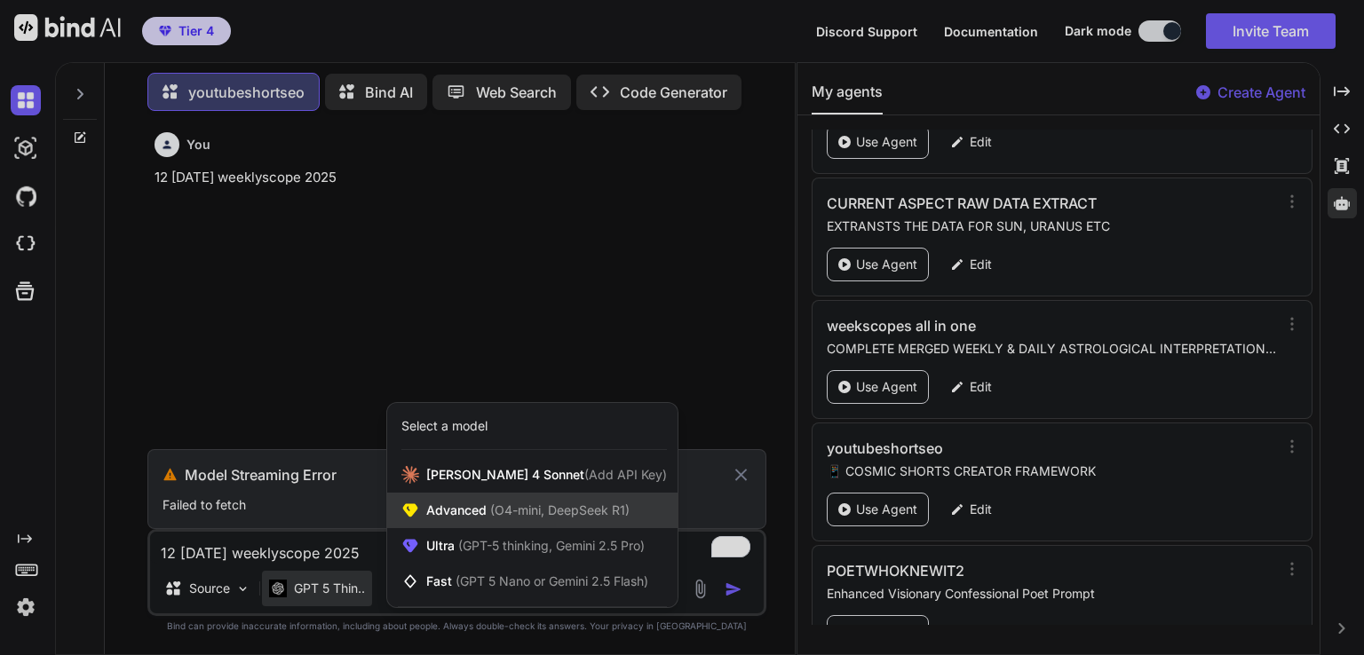
click at [493, 509] on span "(O4-mini, DeepSeek R1)" at bounding box center [558, 510] width 143 height 15
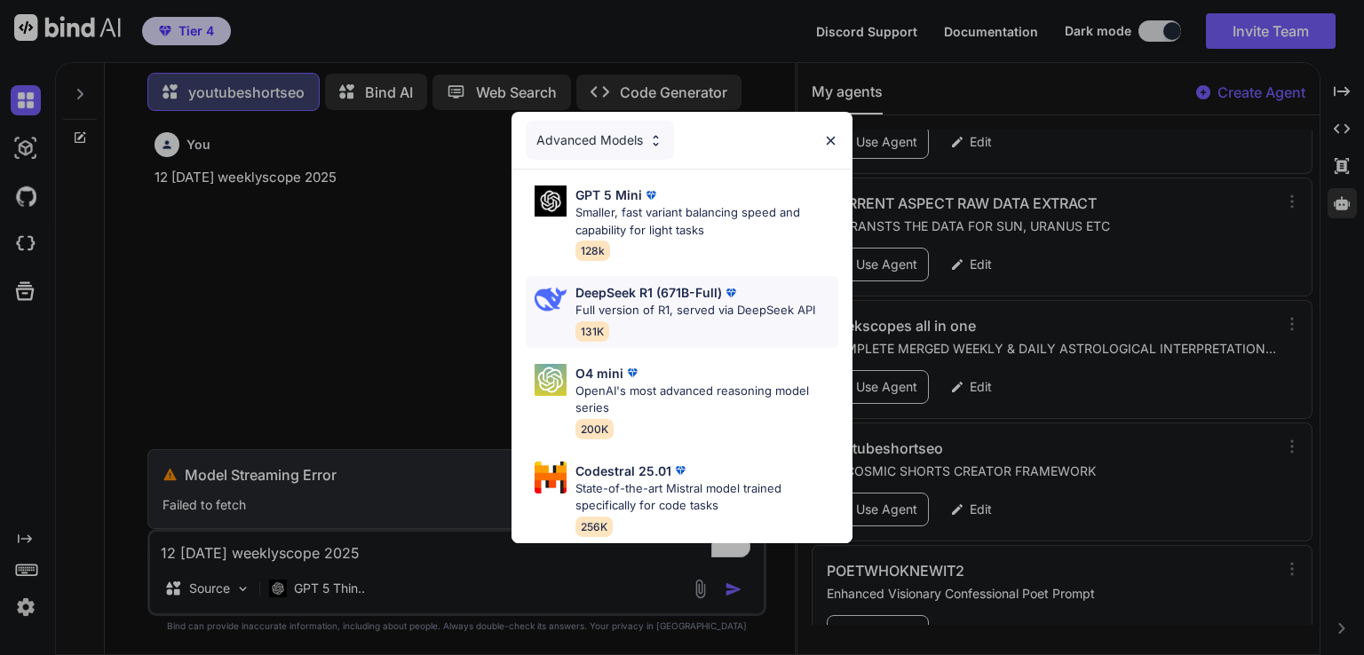
click at [703, 302] on p "Full version of R1, served via DeepSeek API" at bounding box center [695, 311] width 240 height 18
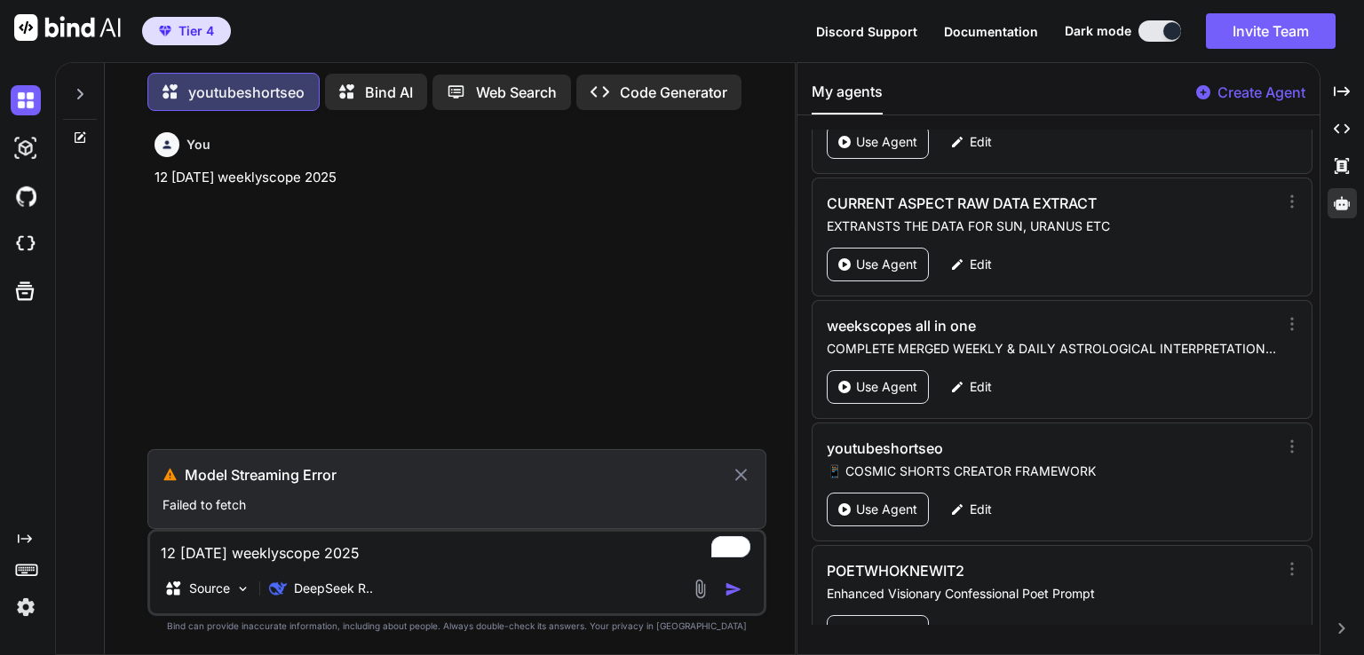
drag, startPoint x: 400, startPoint y: 176, endPoint x: 150, endPoint y: 171, distance: 249.6
click at [151, 171] on div "You 12 18 of October weeklyscope 2025" at bounding box center [458, 287] width 615 height 324
copy p "12 18 of October weeklyscope 2025"
click at [741, 474] on icon at bounding box center [741, 474] width 20 height 21
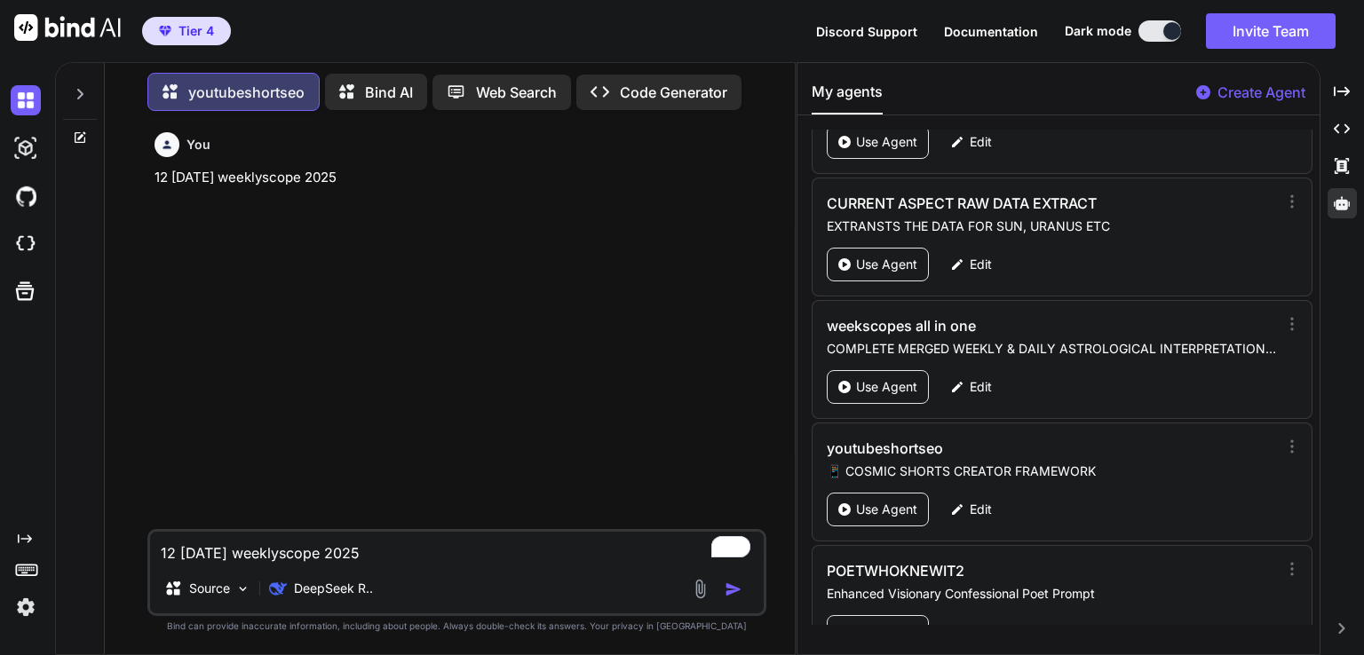
click at [322, 560] on textarea "12 18 of October weeklyscope 2025" at bounding box center [457, 548] width 614 height 32
paste textarea "To enrich screen reader interactions, please activate Accessibility in Grammarl…"
type textarea "x"
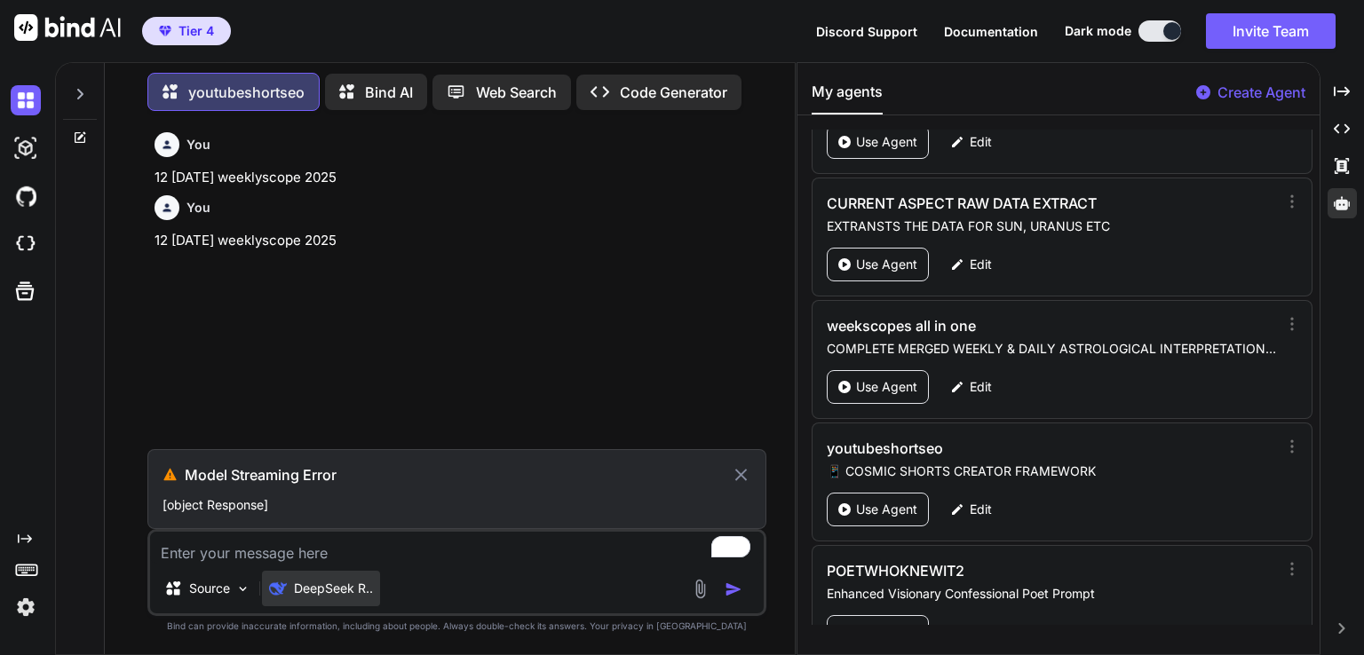
click at [334, 599] on div "DeepSeek R.." at bounding box center [321, 589] width 118 height 36
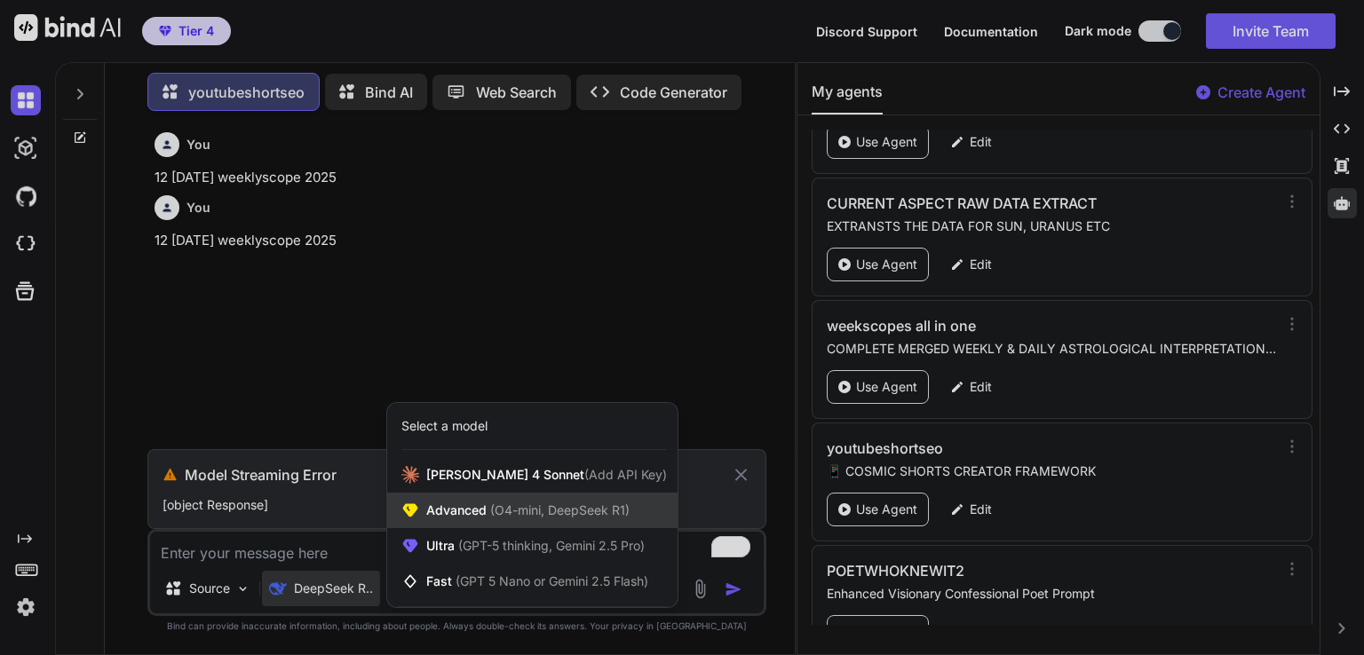
click at [587, 519] on span "Advanced (O4-mini, DeepSeek R1)" at bounding box center [527, 511] width 203 height 18
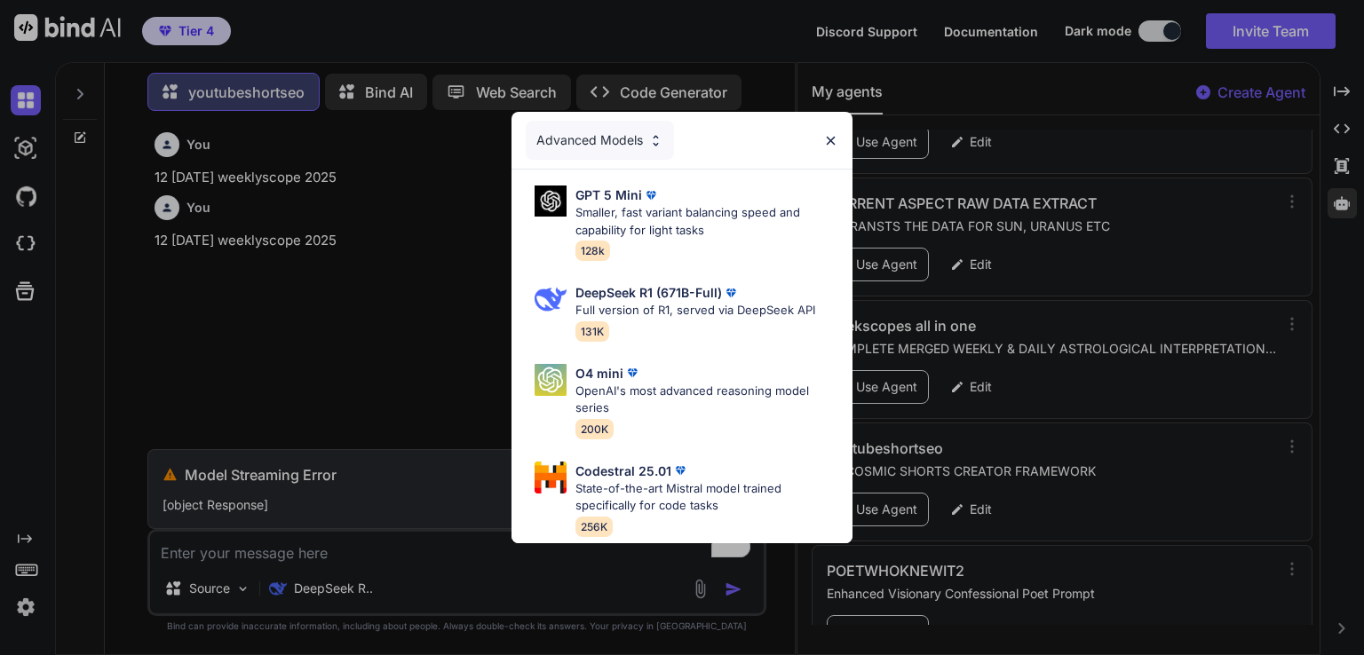
click at [319, 596] on div "Advanced Models GPT 5 Mini Smaller, fast variant balancing speed and capability…" at bounding box center [682, 327] width 1364 height 655
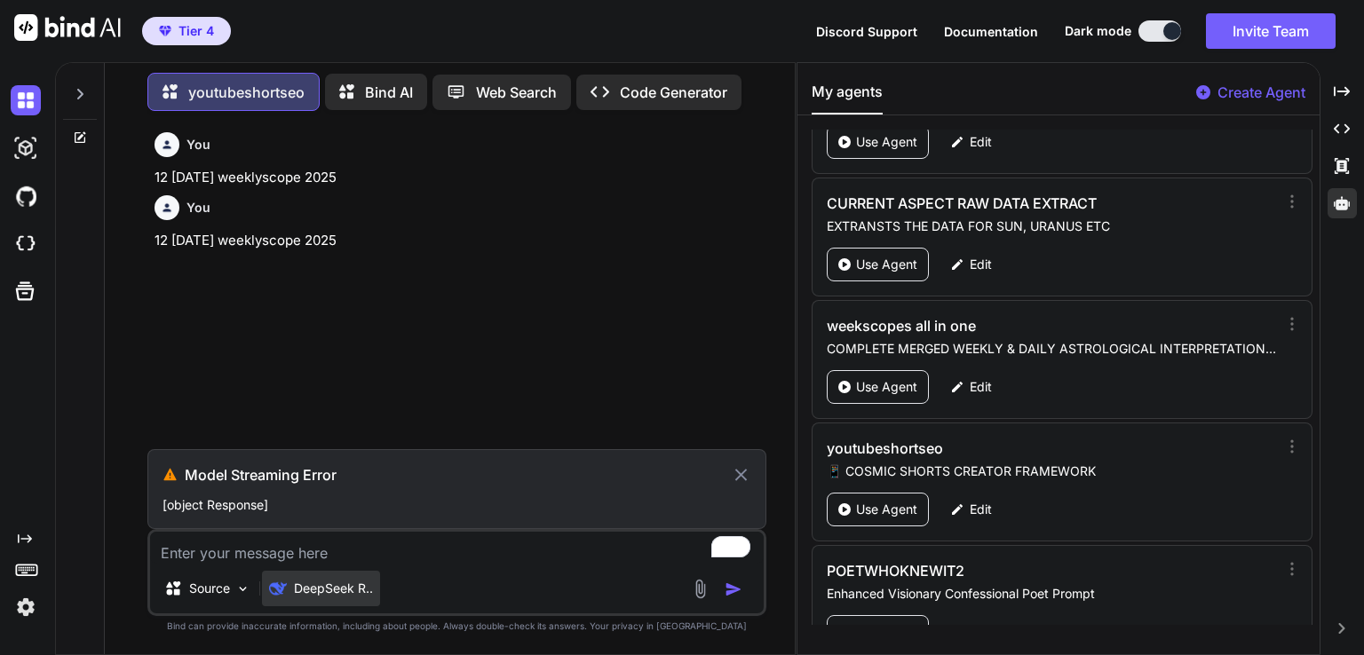
click at [319, 596] on p "DeepSeek R.." at bounding box center [333, 589] width 79 height 18
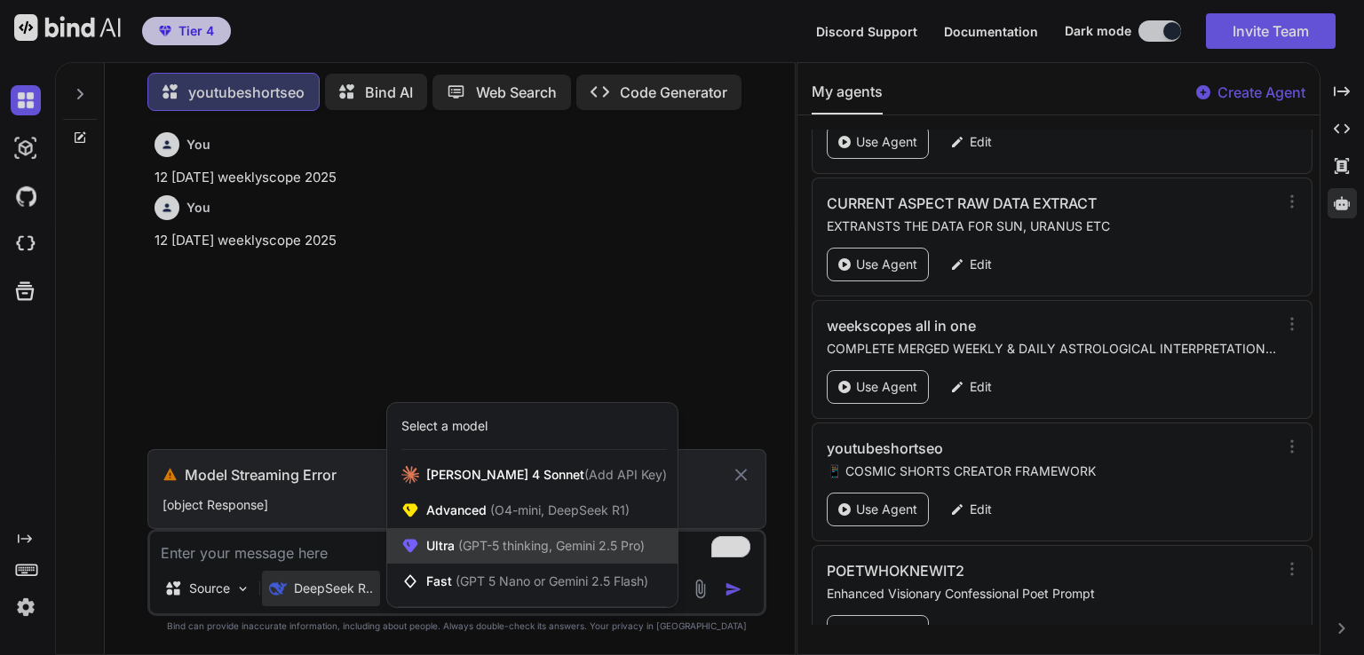
click at [515, 548] on span "(GPT-5 thinking, Gemini 2.5 Pro)" at bounding box center [550, 545] width 190 height 15
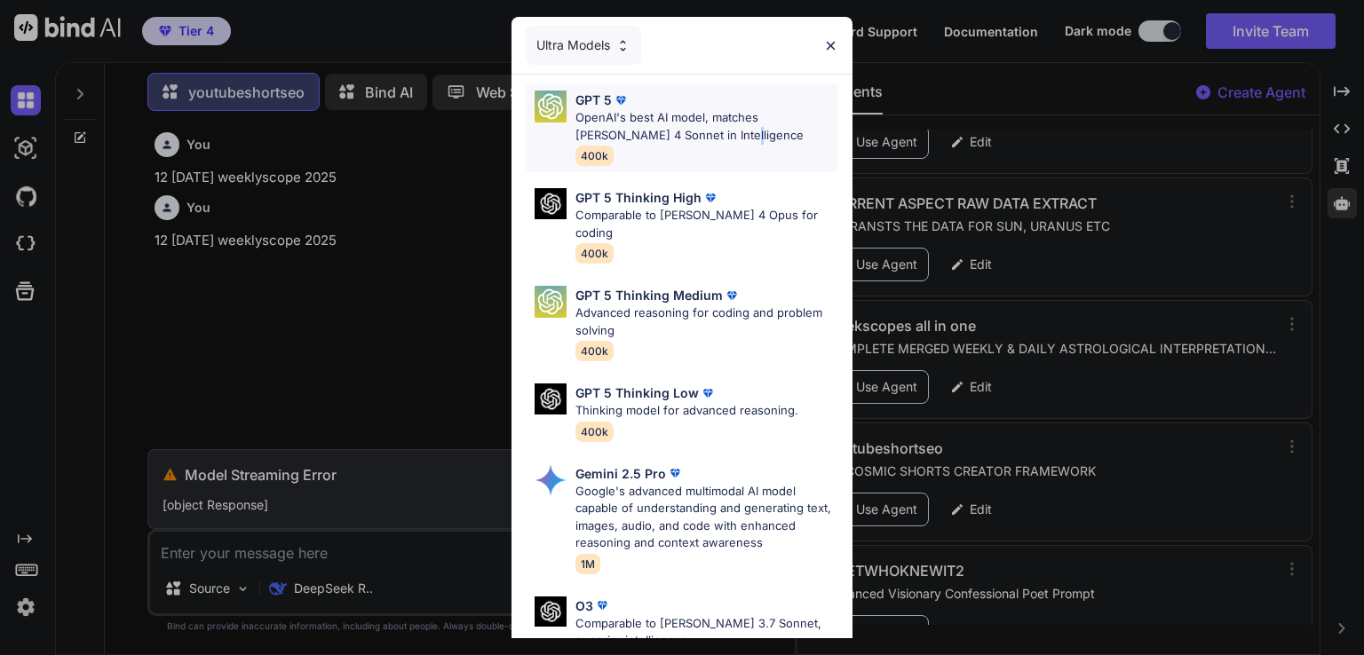
click at [689, 133] on p "OpenAI's best AI model, matches [PERSON_NAME] 4 Sonnet in Intelligence" at bounding box center [706, 126] width 263 height 35
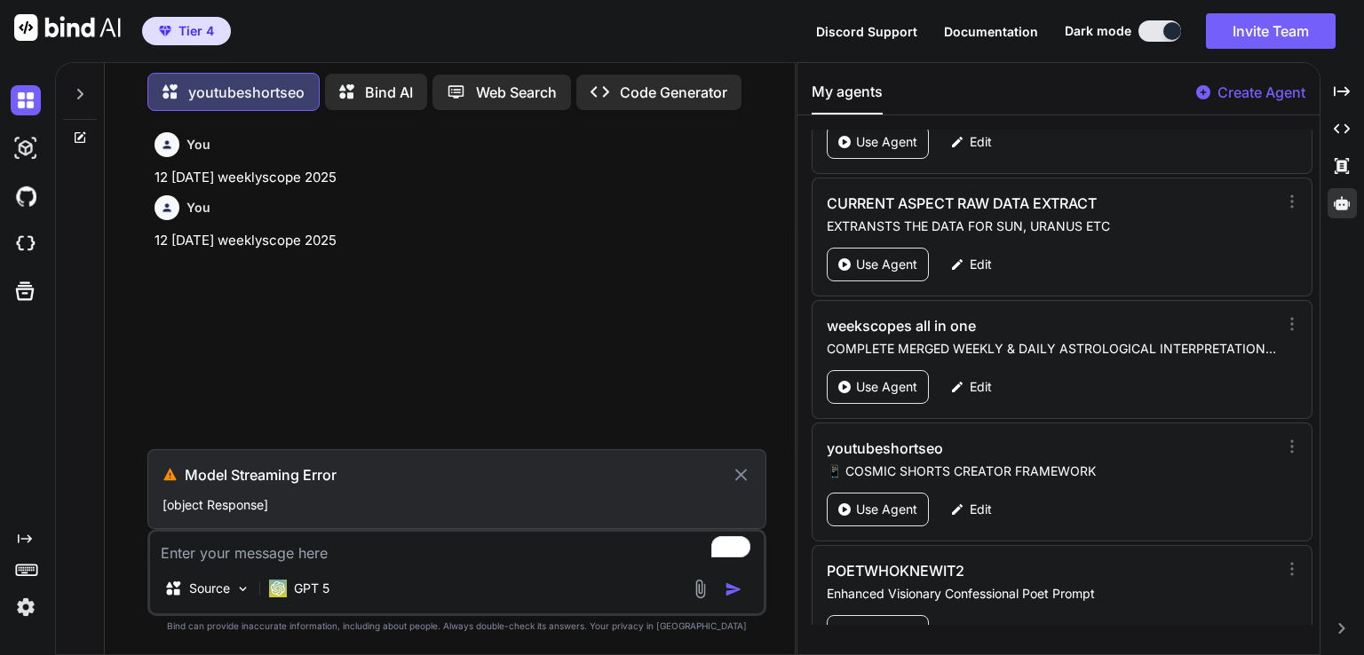
click at [744, 467] on icon at bounding box center [741, 474] width 20 height 21
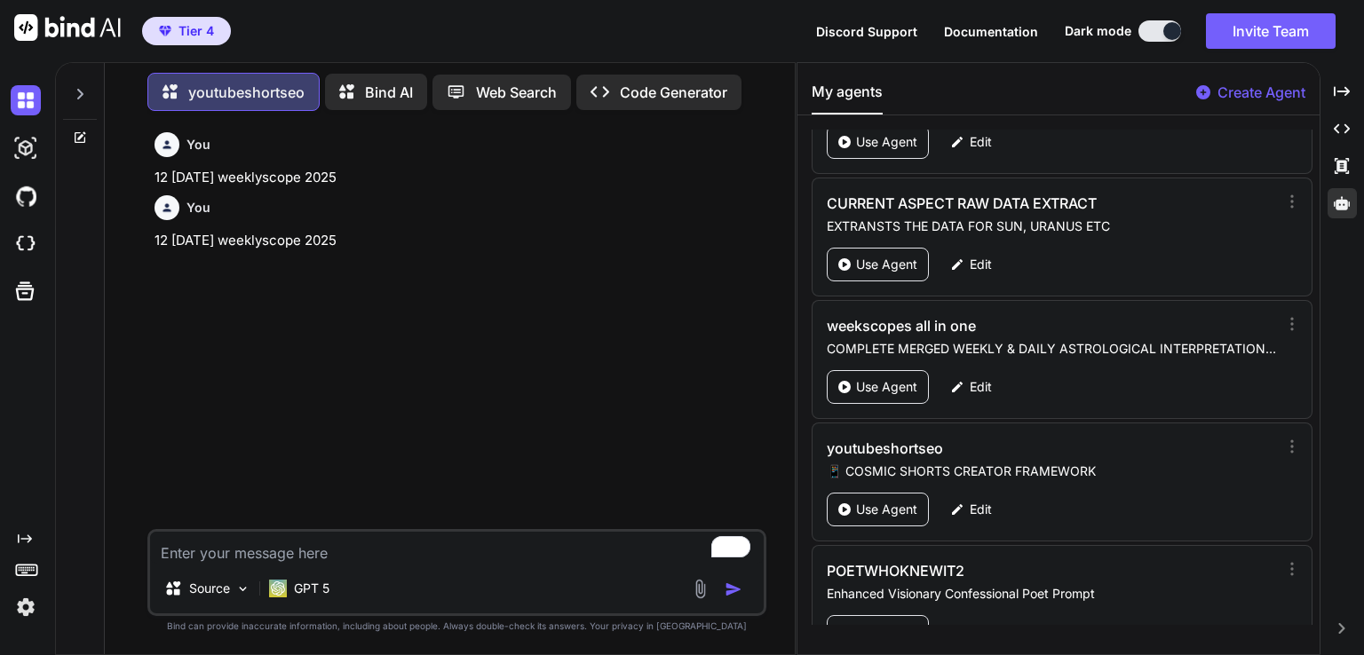
type textarea "x"
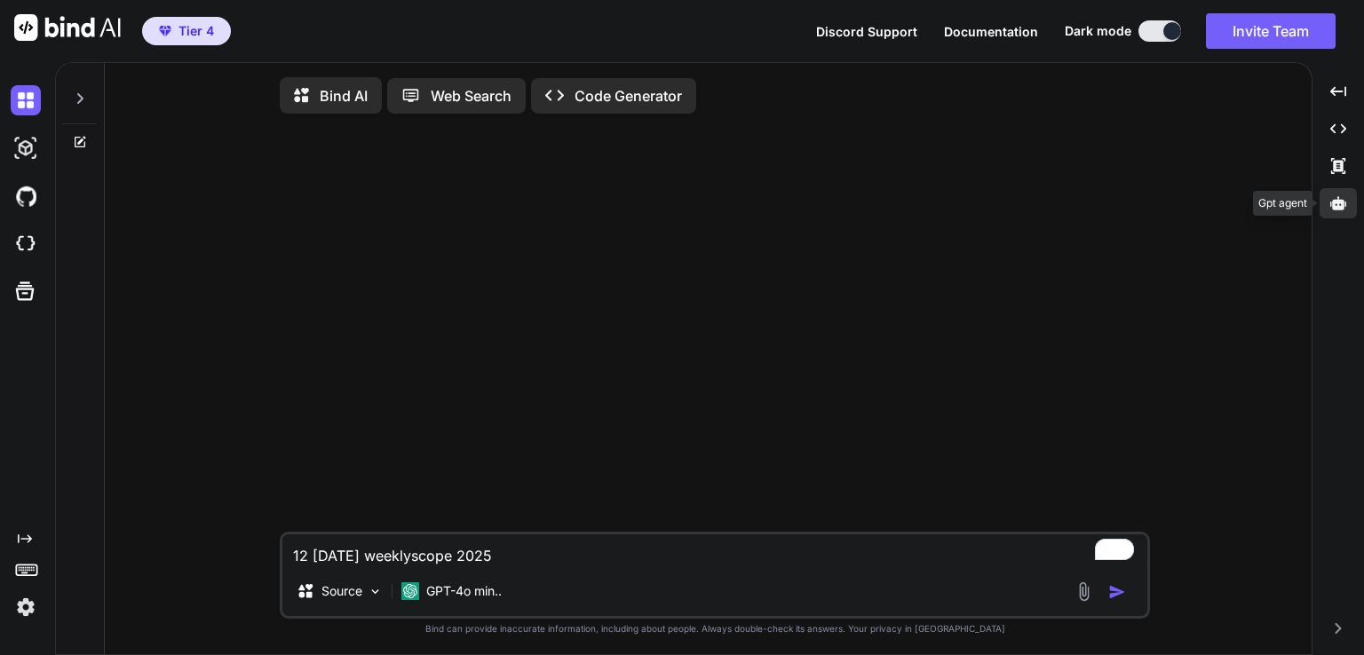
click at [1344, 204] on icon at bounding box center [1338, 203] width 16 height 16
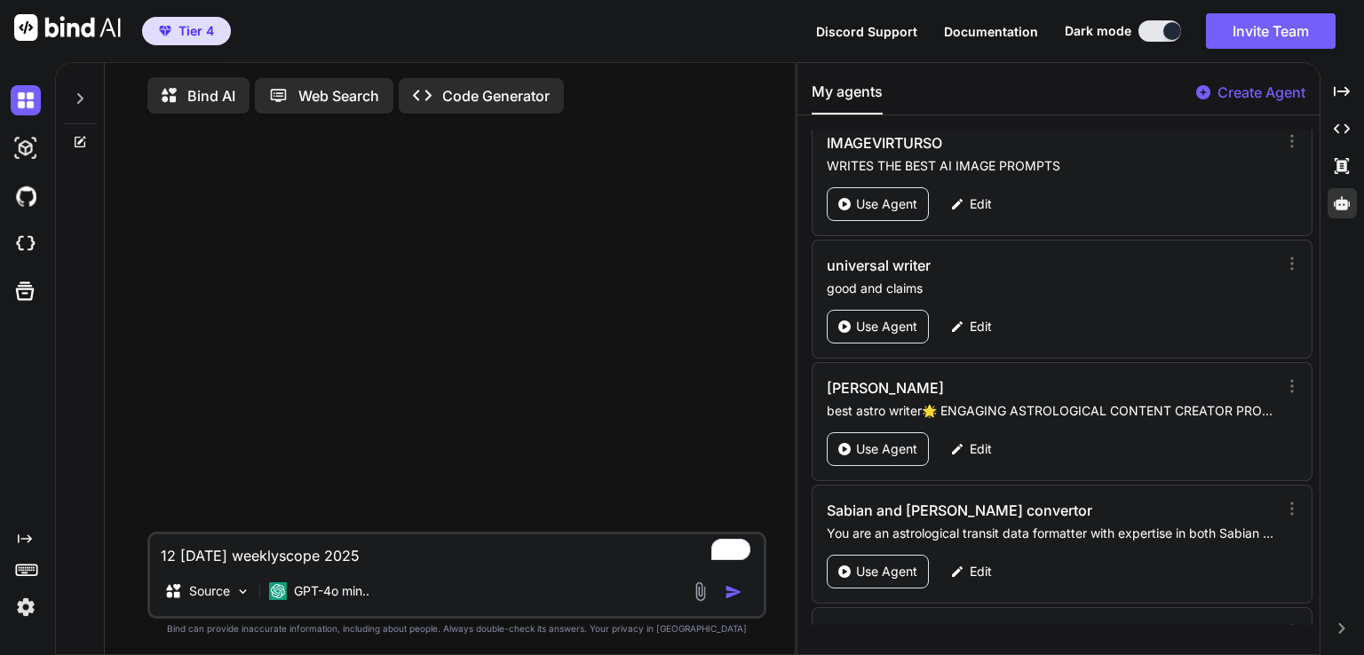
scroll to position [6693, 0]
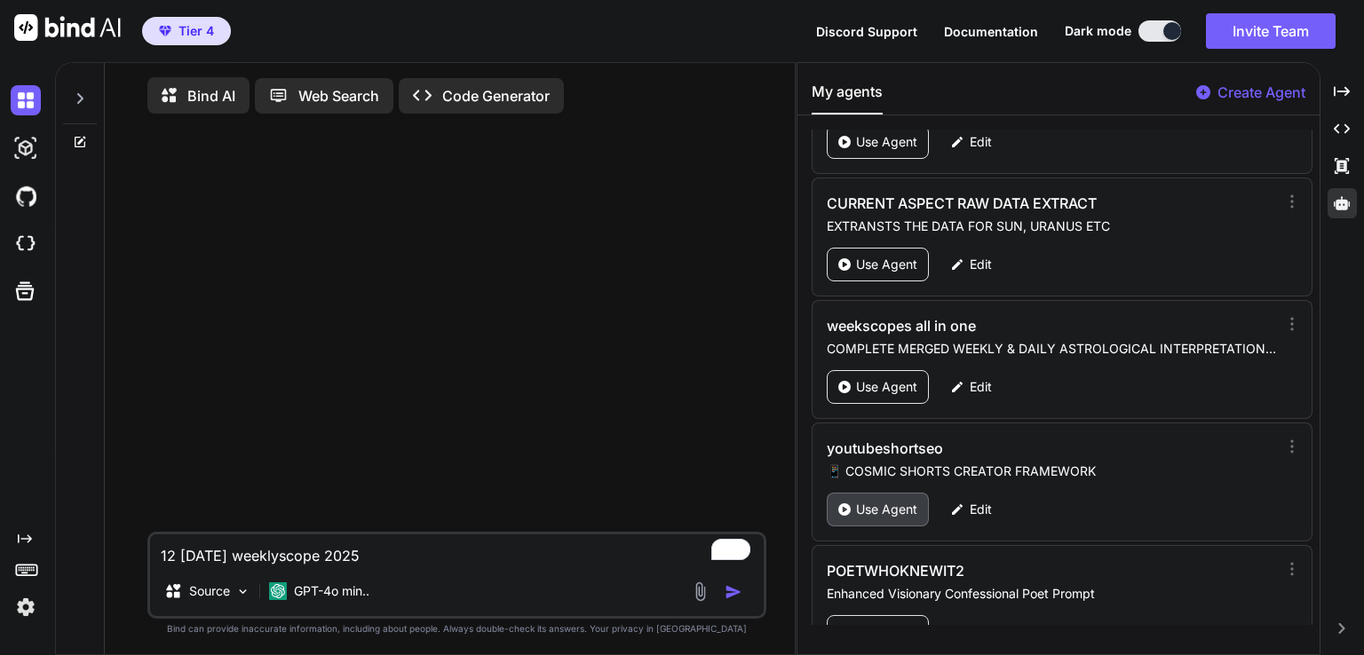
click at [883, 501] on p "Use Agent" at bounding box center [886, 510] width 61 height 18
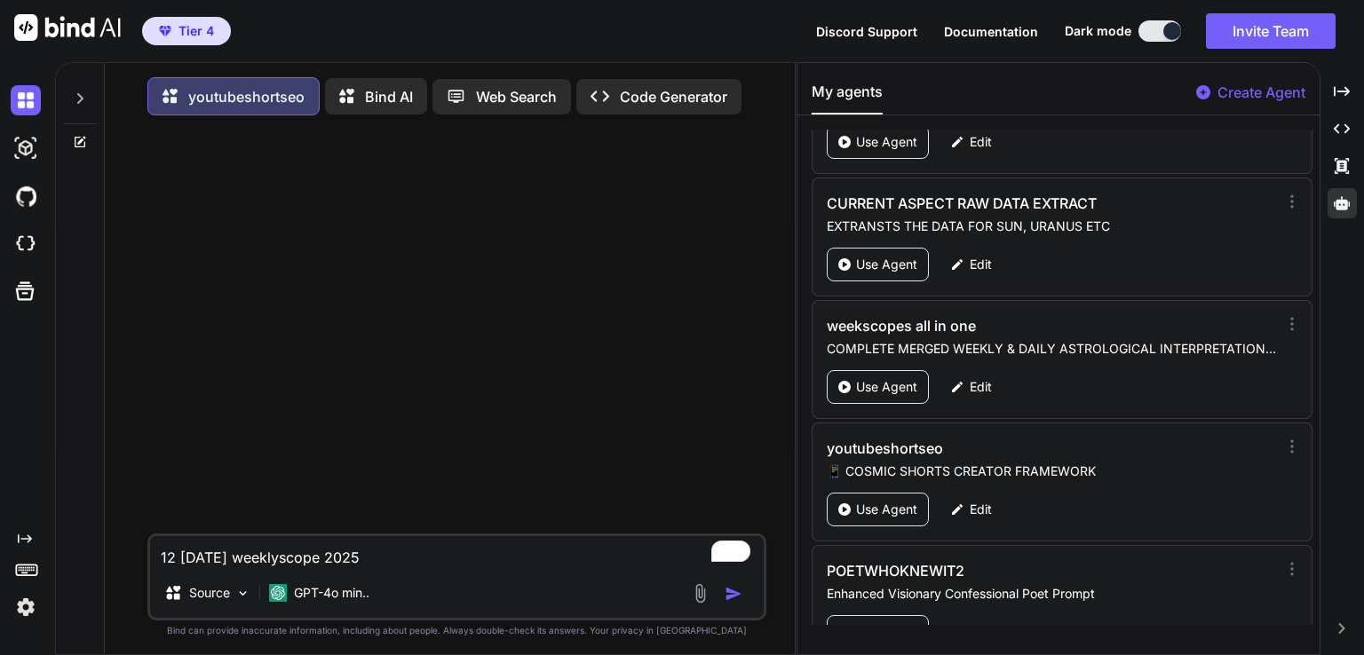
click at [736, 591] on img "button" at bounding box center [734, 594] width 18 height 18
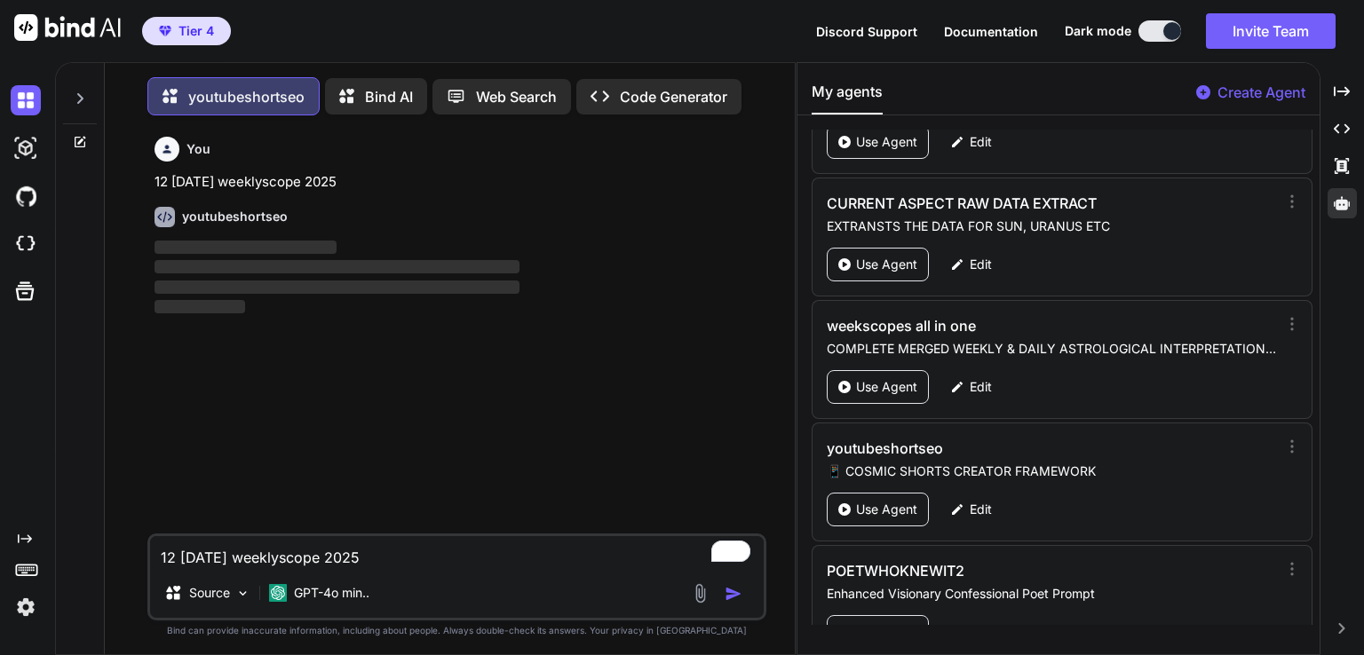
scroll to position [7, 0]
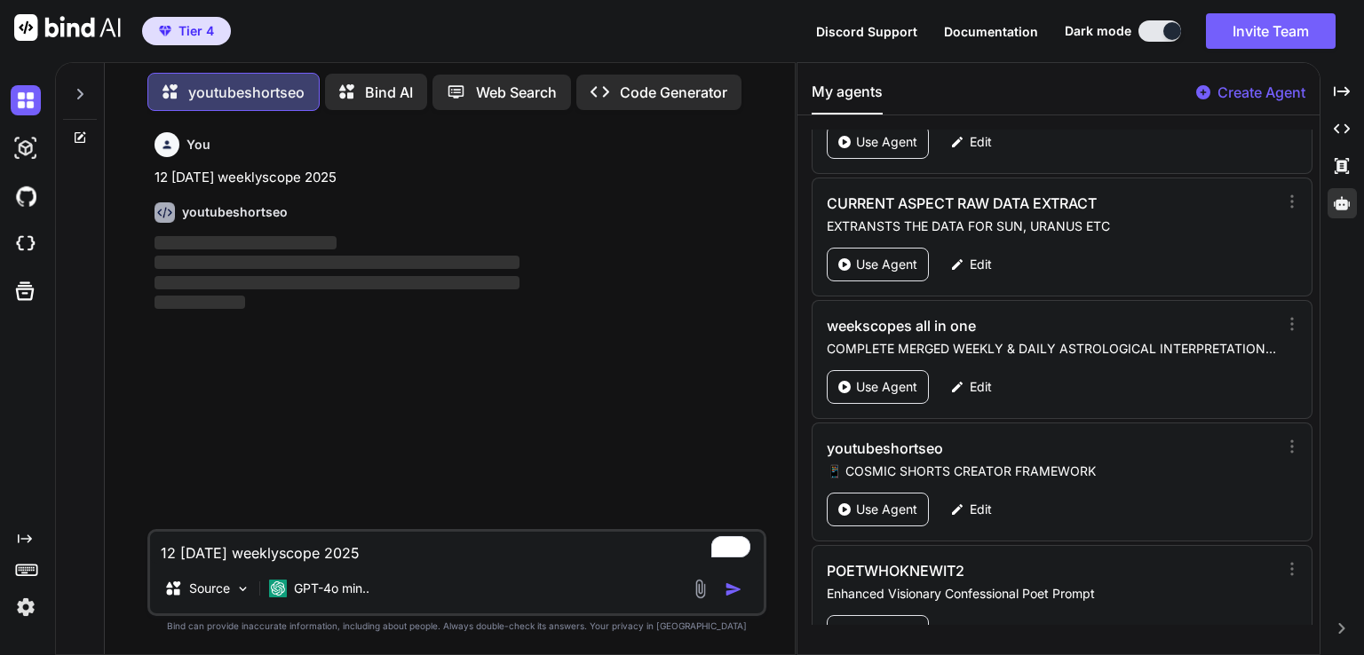
drag, startPoint x: 1020, startPoint y: 523, endPoint x: 348, endPoint y: 424, distance: 679.6
click at [320, 424] on div "You 12 18 of October weeklyscope 2025 youtubeshortseo ‌ ‌ ‌ ‌" at bounding box center [458, 327] width 615 height 404
type textarea "x"
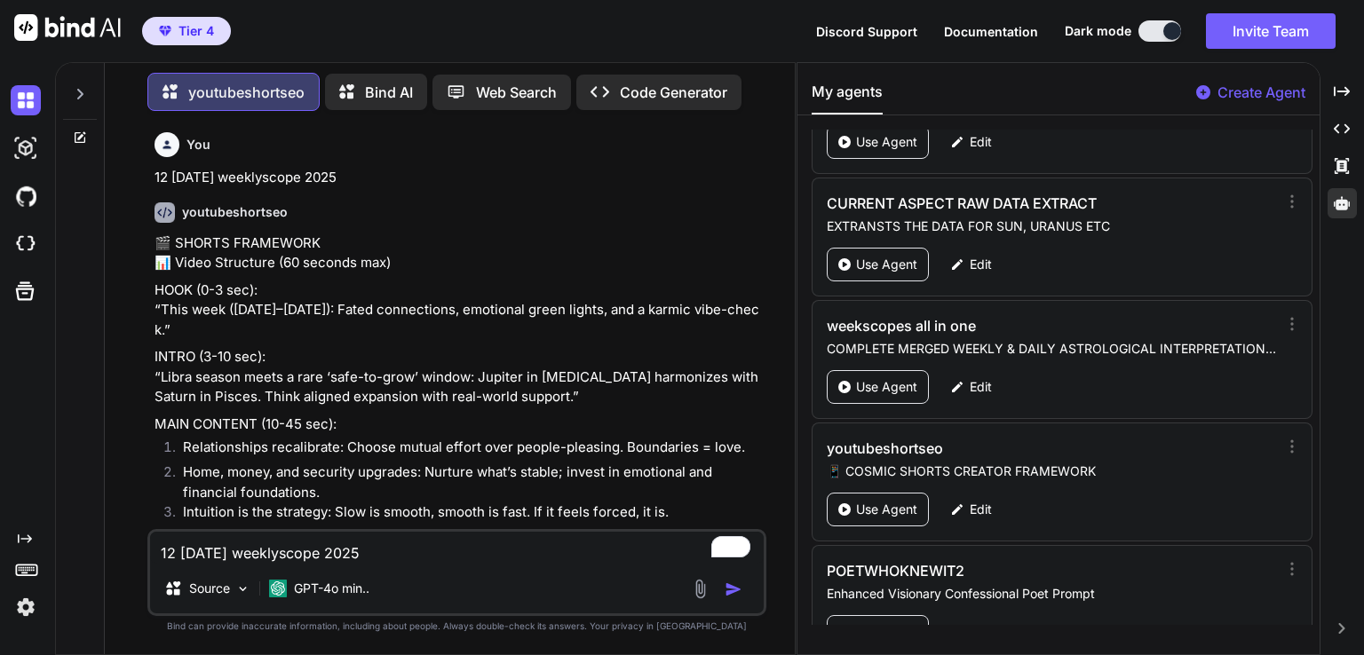
click at [174, 373] on p "INTRO (3-10 sec): “Libra season meets a rare ‘safe-to-grow’ window: Jupiter in …" at bounding box center [459, 377] width 608 height 60
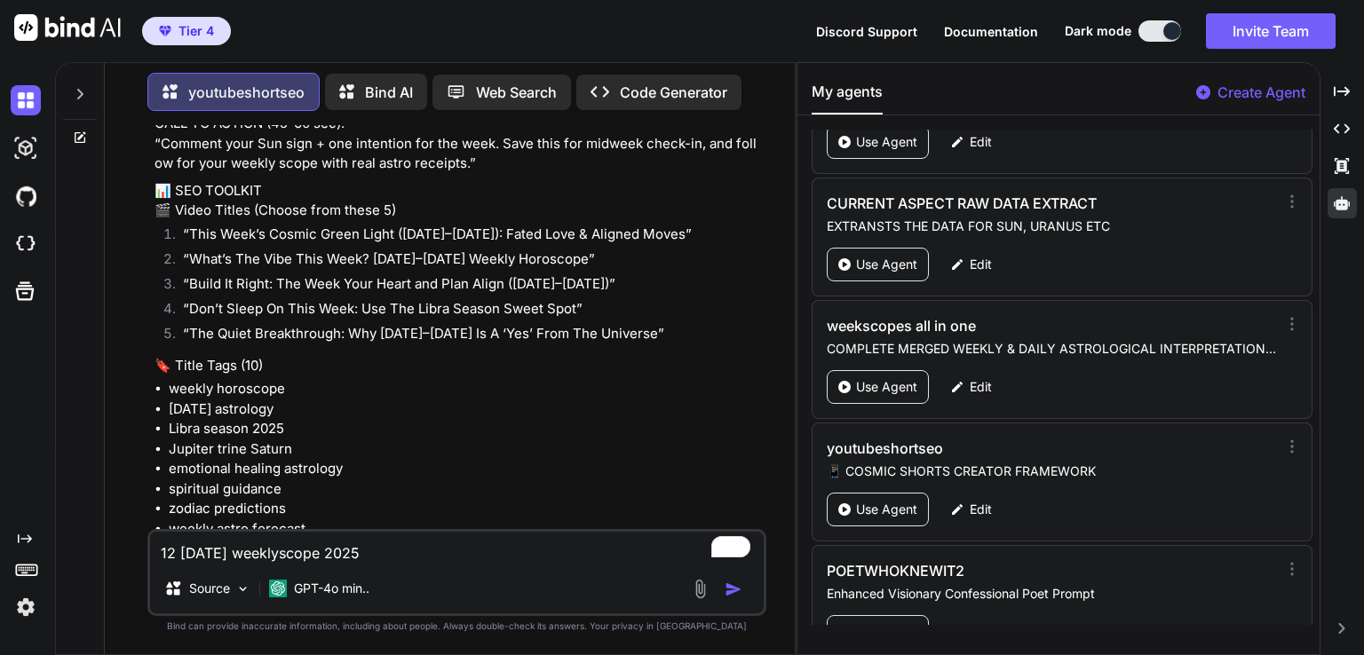
scroll to position [426, 0]
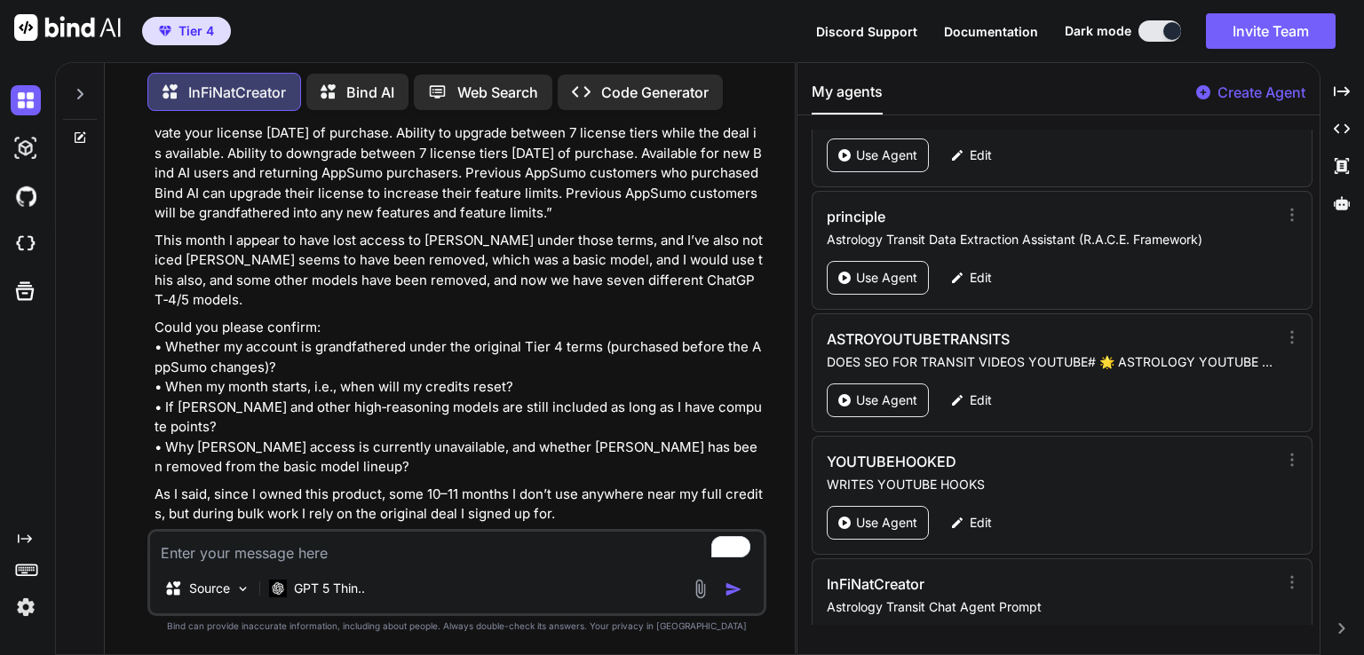
scroll to position [3115, 0]
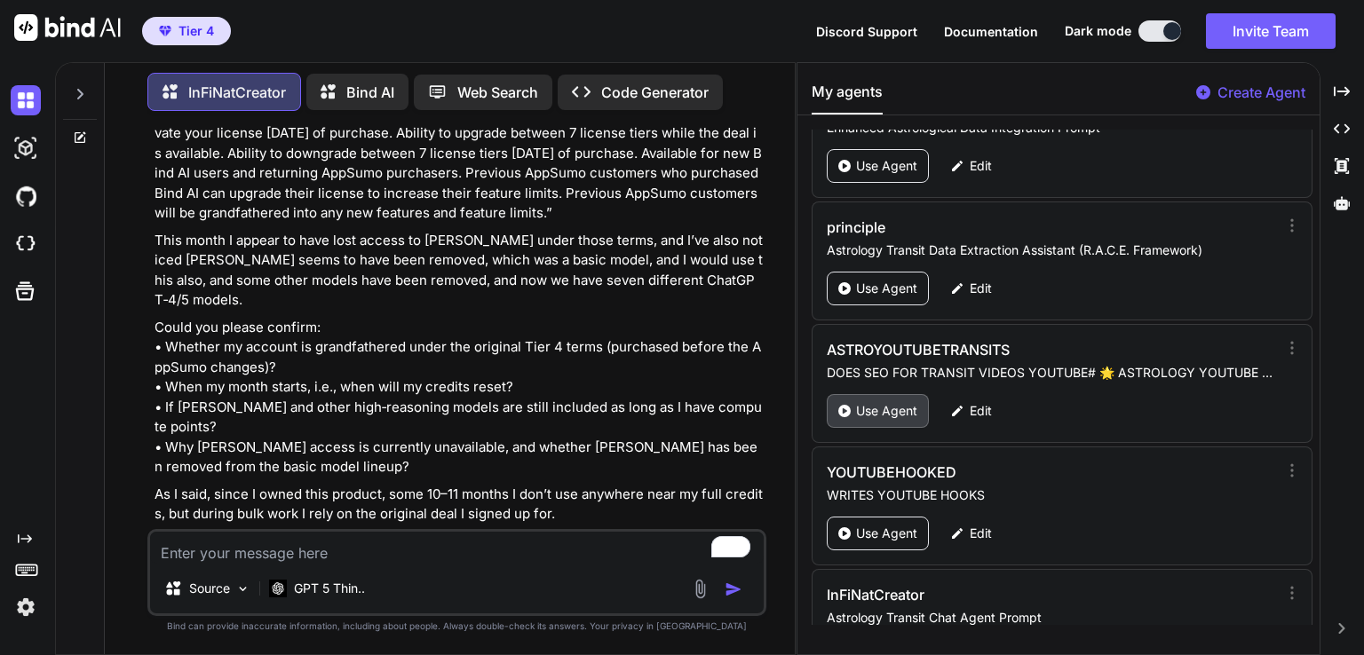
click at [886, 402] on p "Use Agent" at bounding box center [886, 411] width 61 height 18
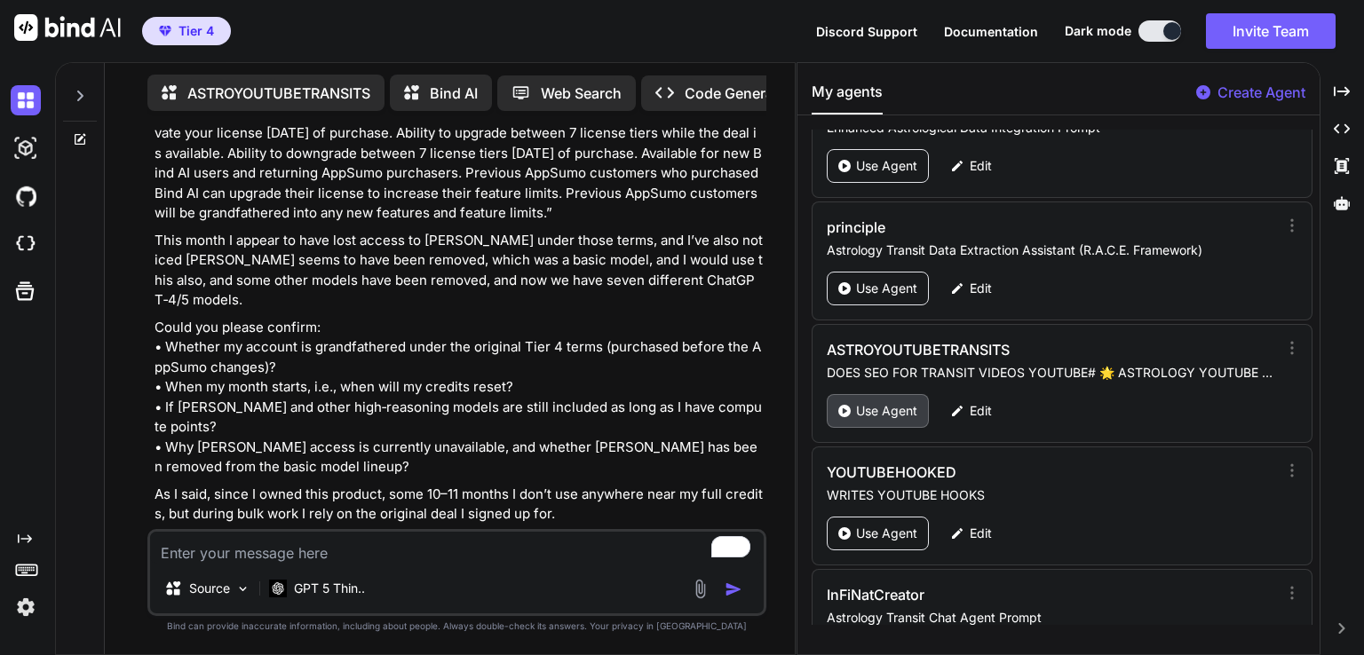
click at [886, 402] on p "Use Agent" at bounding box center [886, 411] width 61 height 18
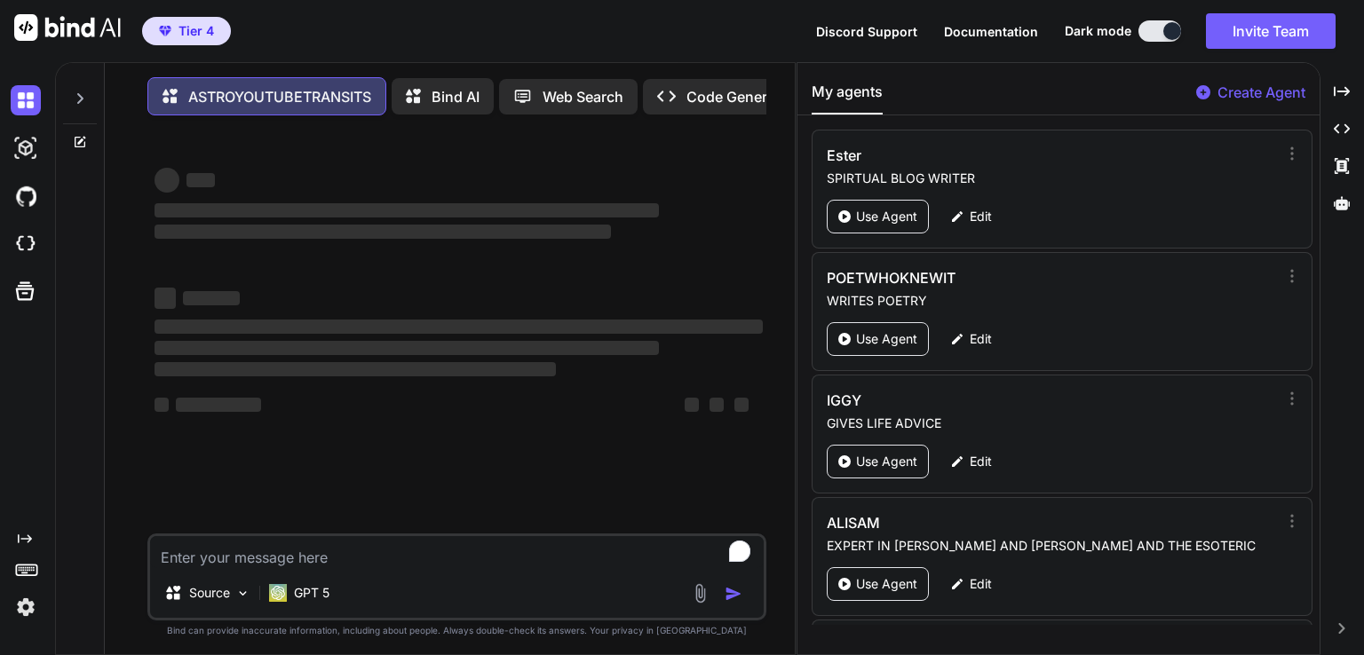
click at [895, 392] on h3 "IGGY" at bounding box center [984, 400] width 315 height 21
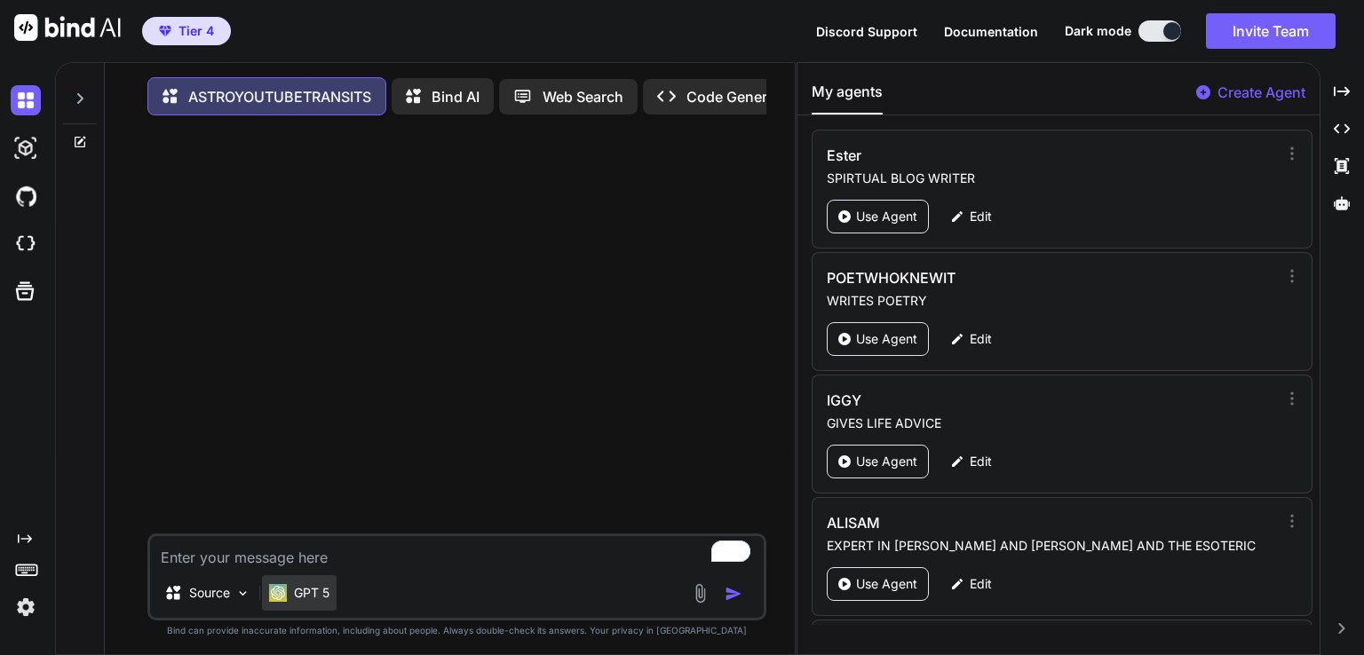
click at [296, 594] on p "GPT 5" at bounding box center [312, 593] width 36 height 18
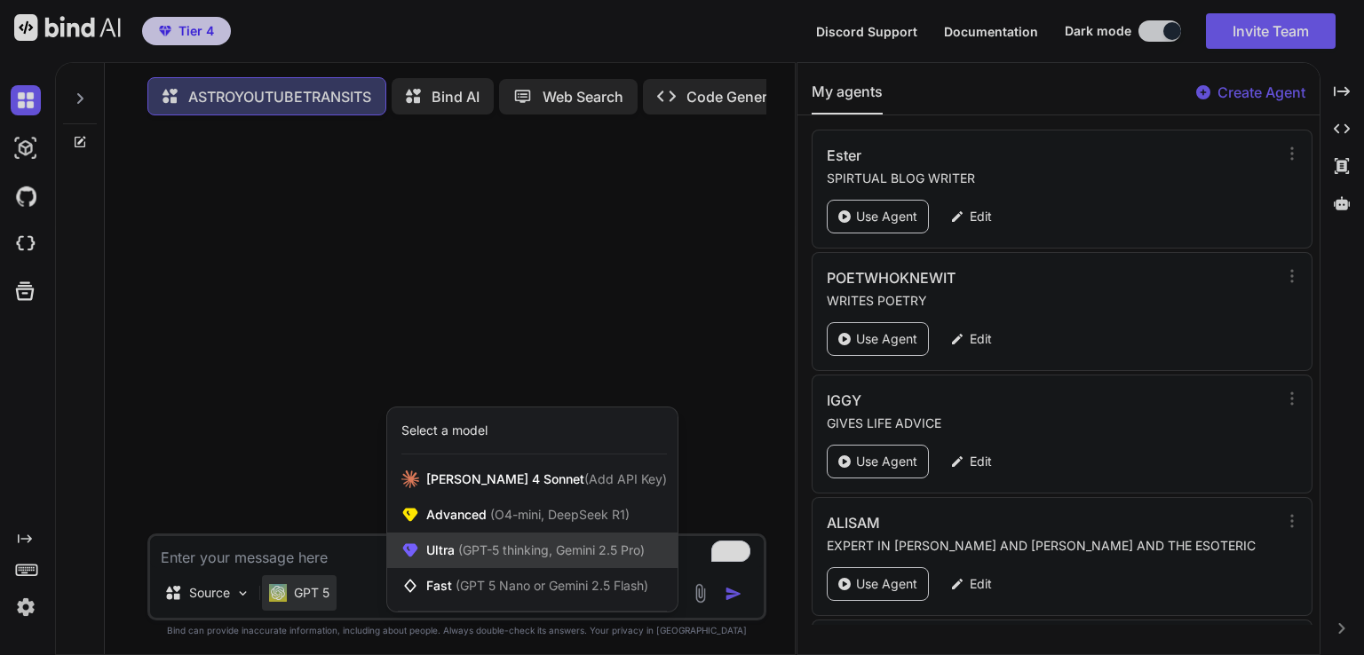
click at [512, 555] on span "(GPT-5 thinking, Gemini 2.5 Pro)" at bounding box center [550, 550] width 190 height 15
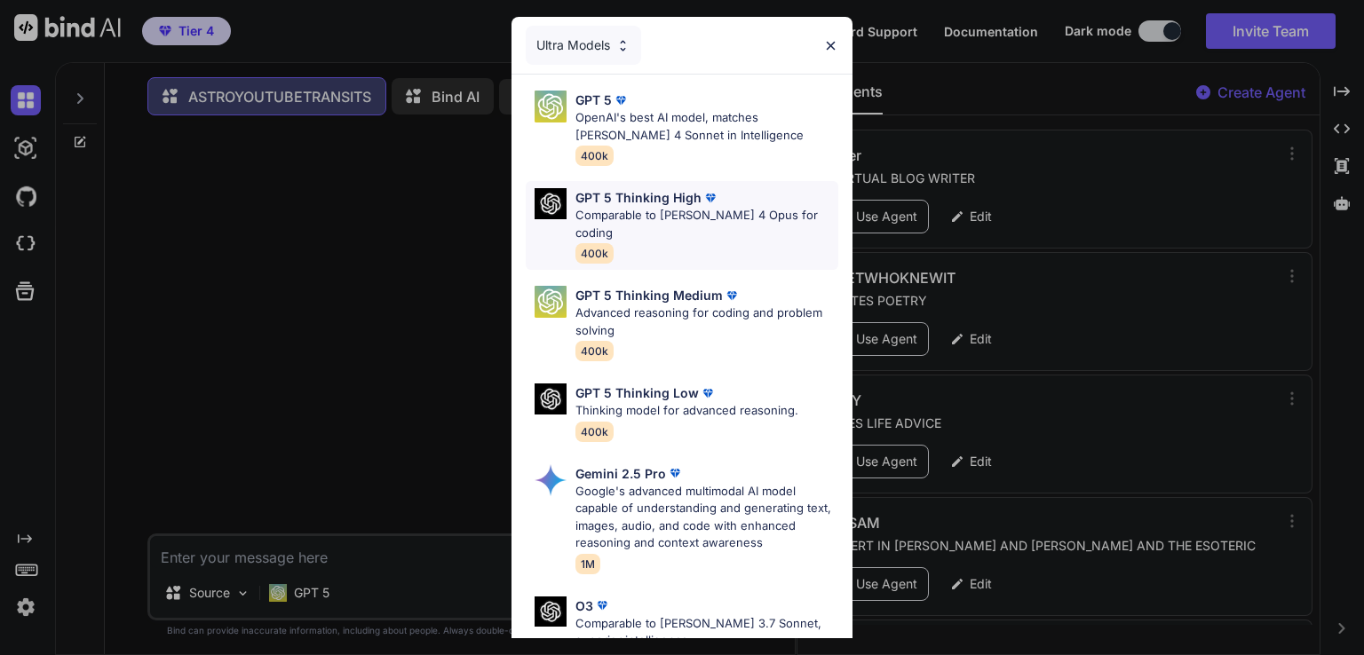
click at [650, 222] on p "Comparable to [PERSON_NAME] 4 Opus for coding" at bounding box center [706, 224] width 263 height 35
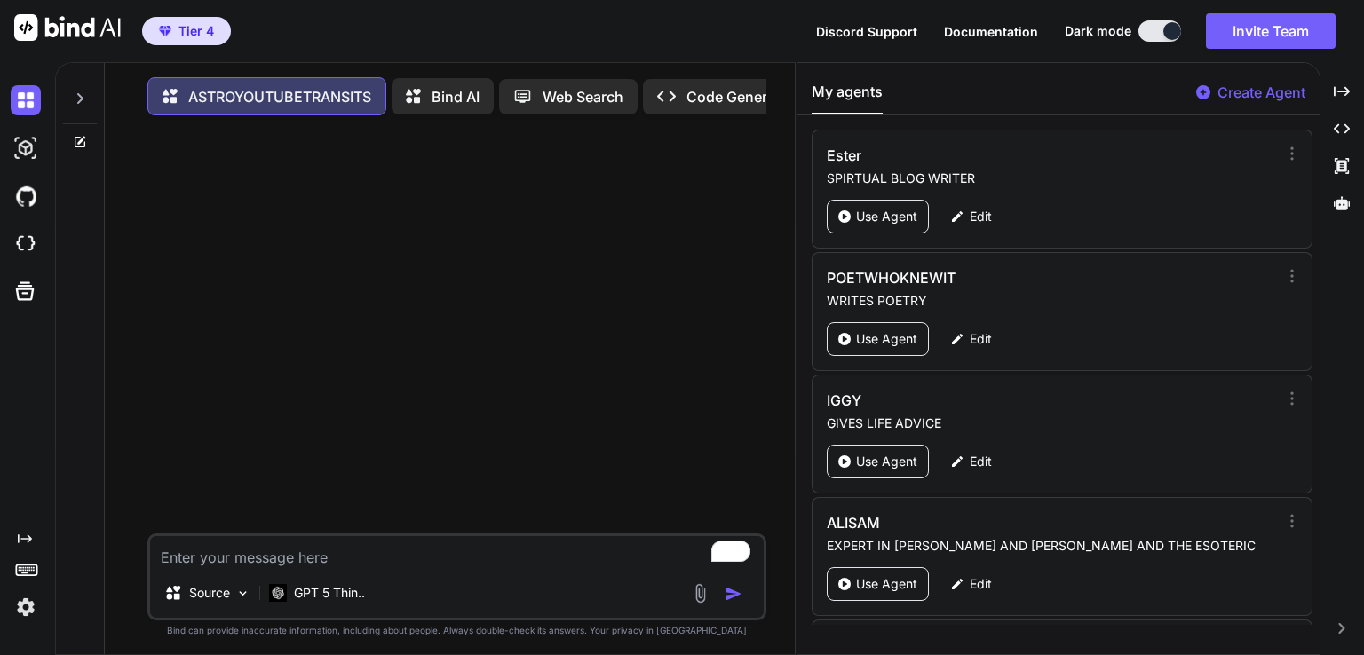
click at [227, 568] on textarea "To enrich screen reader interactions, please activate Accessibility in Grammarl…" at bounding box center [457, 552] width 614 height 32
paste textarea "new moon in libra [DATE]"
type textarea "x"
type textarea "new moon in libra [DATE]"
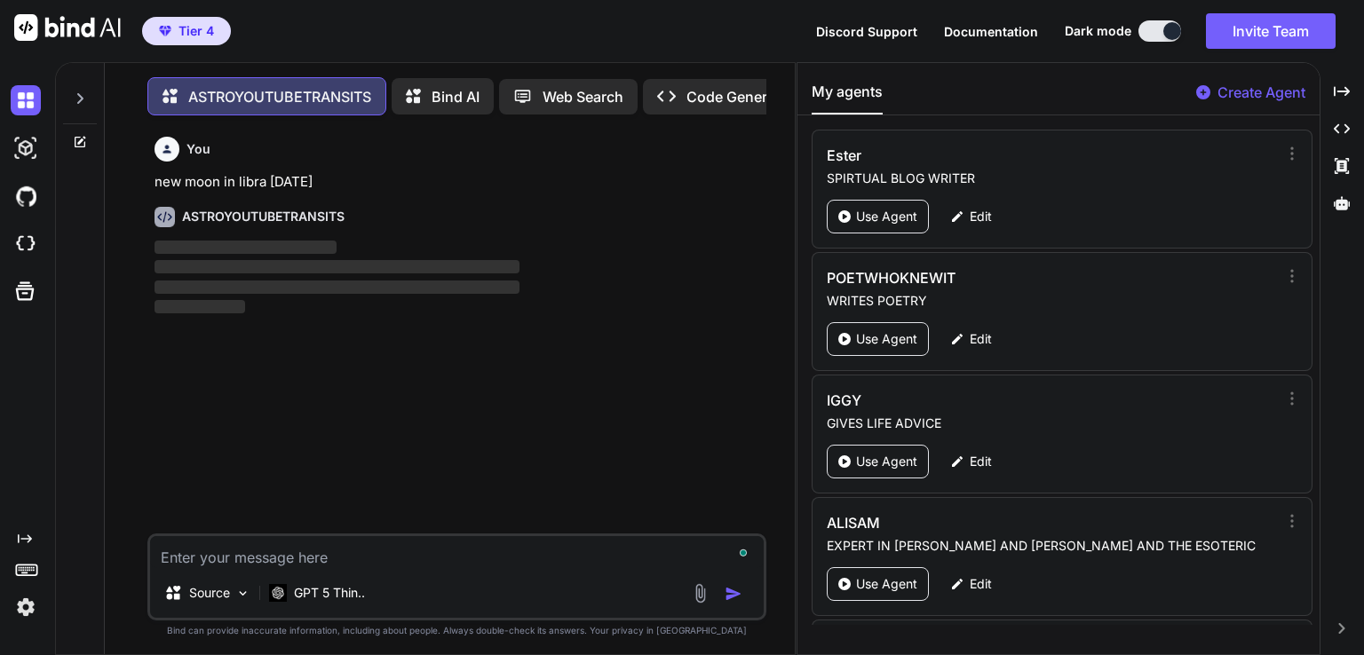
scroll to position [7, 0]
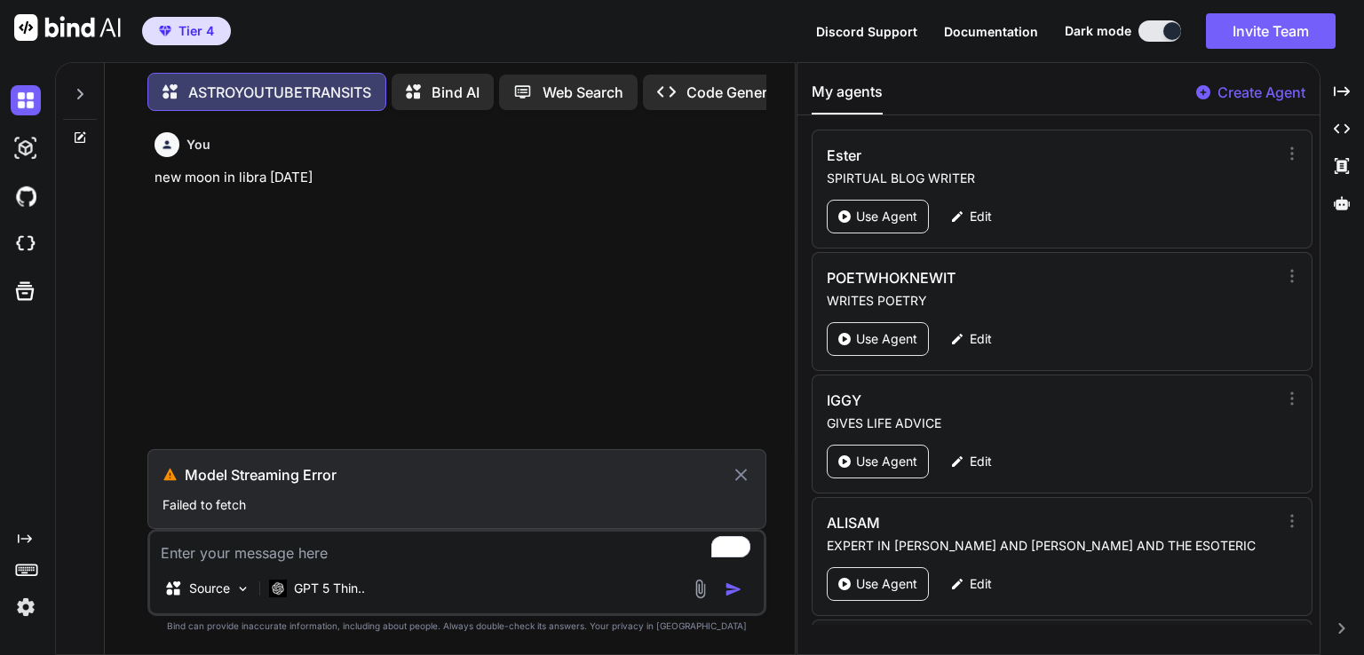
drag, startPoint x: 423, startPoint y: 169, endPoint x: 162, endPoint y: 179, distance: 261.3
click at [139, 179] on div "You new moon in libra [DATE] Model Streaming Error Failed to fetch Source GPT 5…" at bounding box center [457, 389] width 676 height 529
copy p "new moon in libra [DATE]"
click at [331, 601] on div "GPT 5 Thin.." at bounding box center [317, 589] width 110 height 36
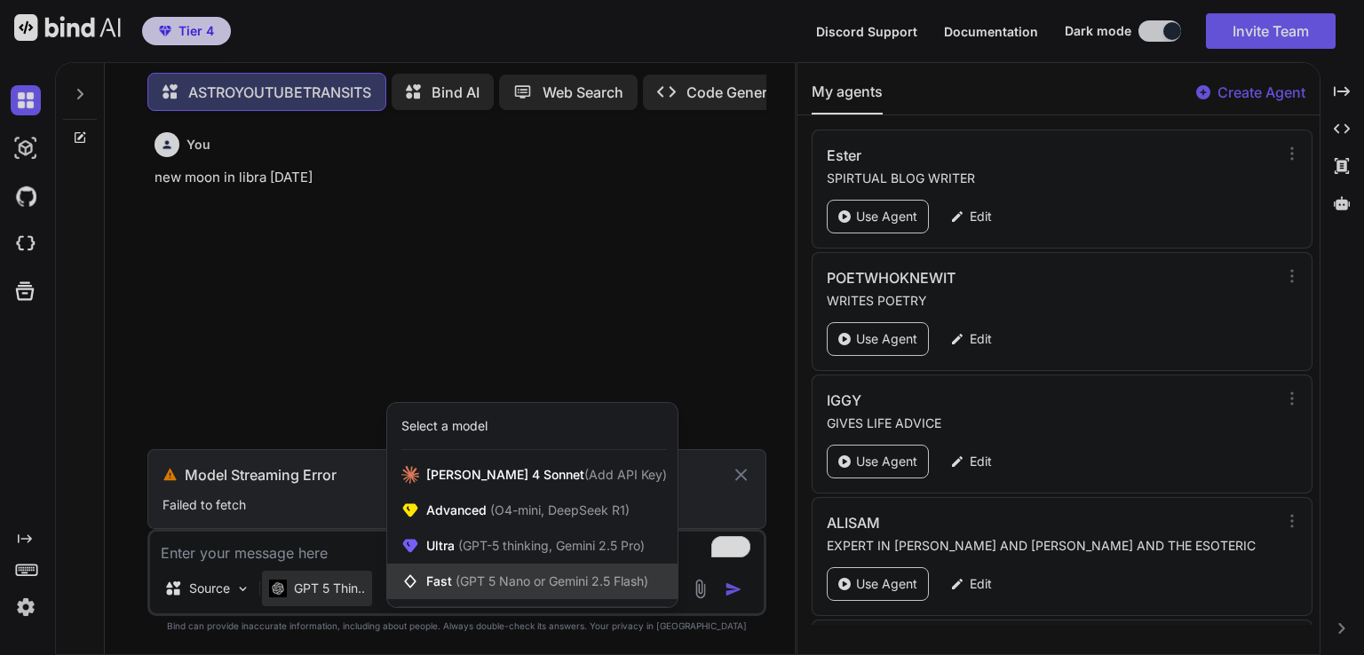
click at [494, 577] on span "(GPT 5 Nano or Gemini 2.5 Flash)" at bounding box center [552, 581] width 193 height 15
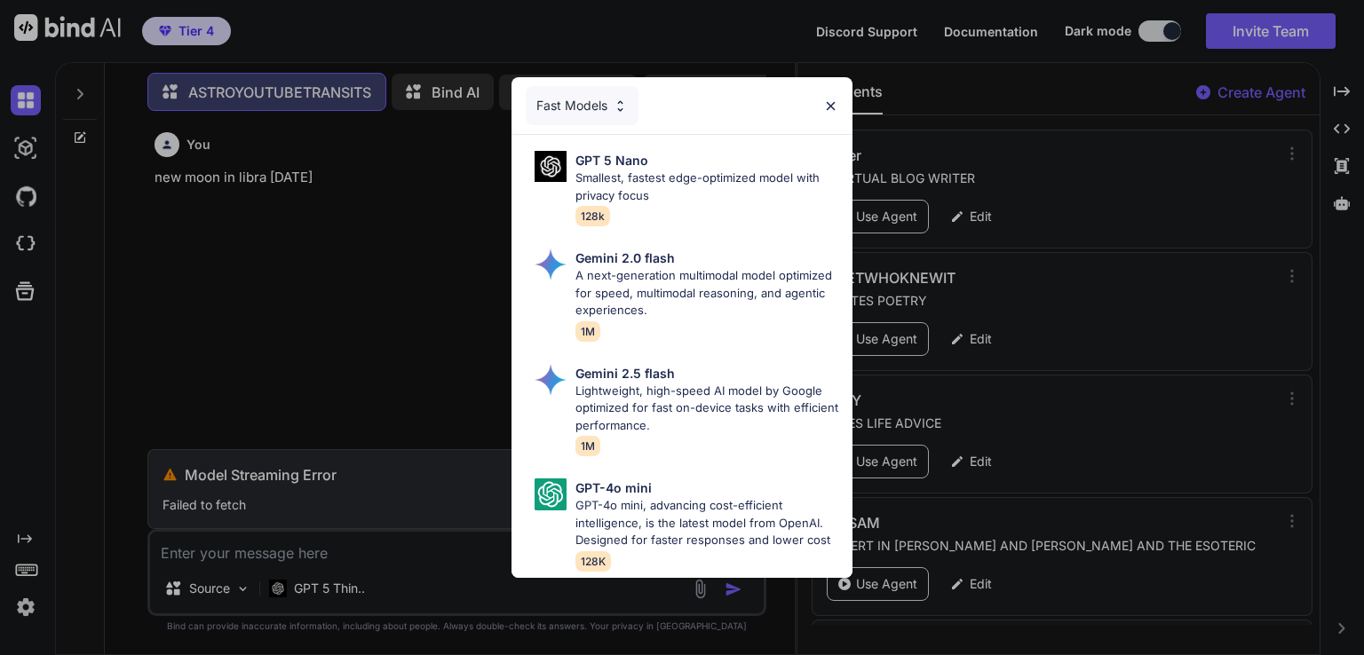
click at [346, 586] on div "Fast Models GPT 5 Nano Smallest, fastest edge-optimized model with privacy focu…" at bounding box center [682, 327] width 1364 height 655
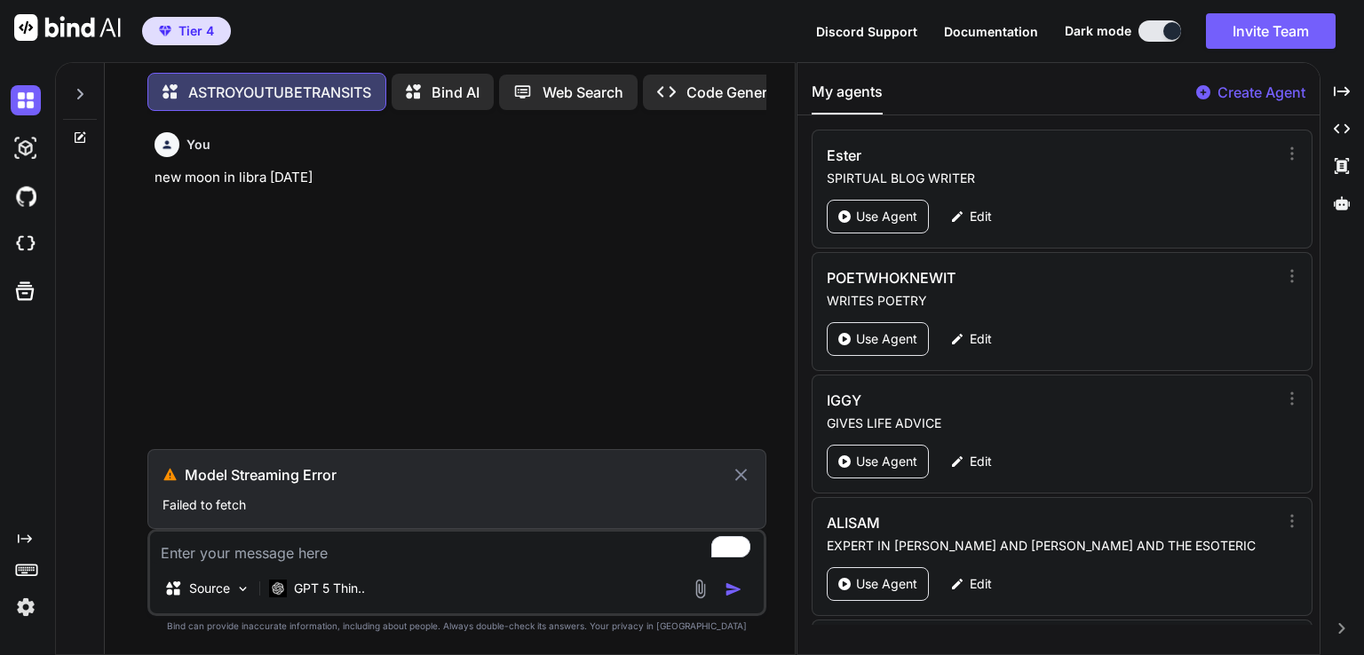
click at [346, 586] on p "GPT 5 Thin.." at bounding box center [329, 589] width 71 height 18
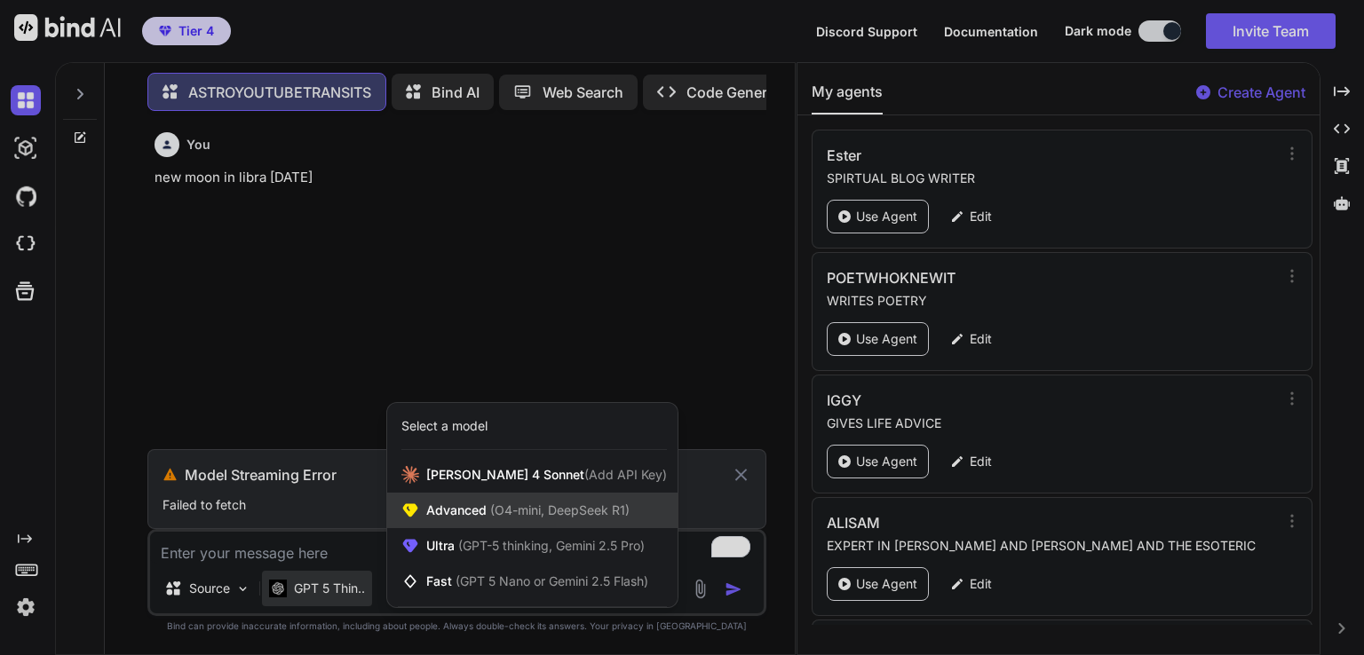
click at [512, 520] on div "Advanced (O4-mini, DeepSeek R1)" at bounding box center [532, 511] width 290 height 36
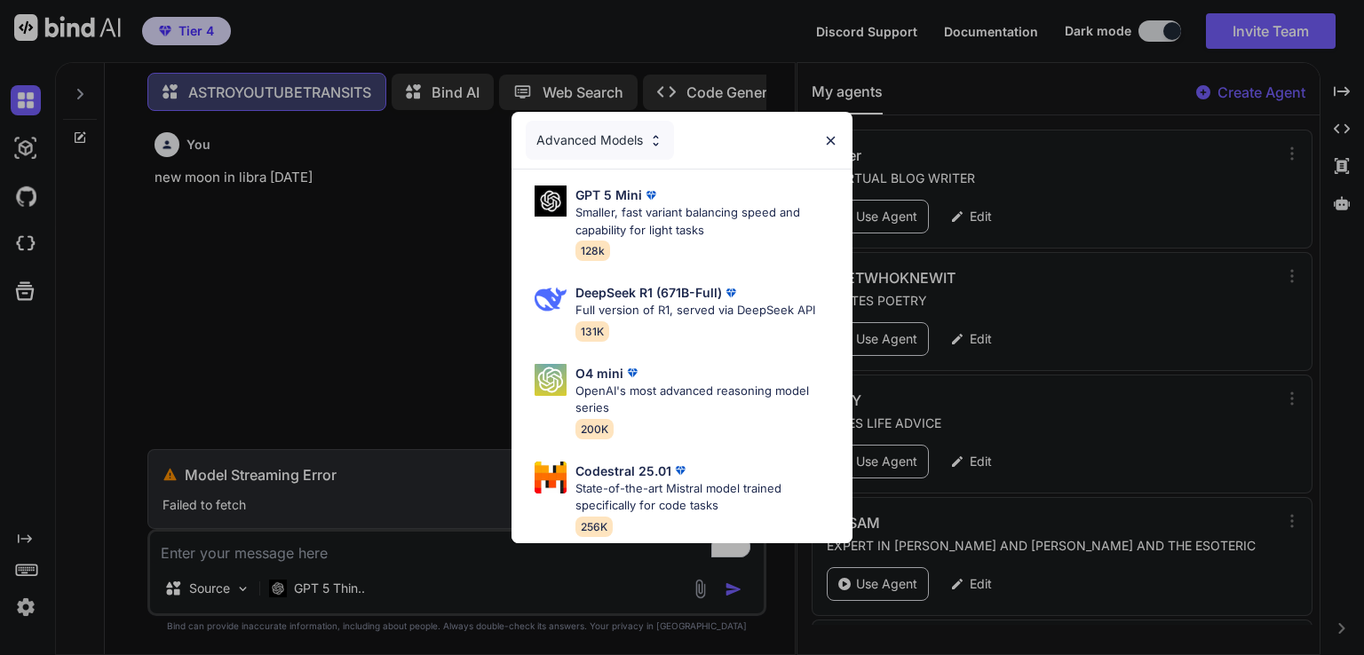
click at [306, 601] on div "Advanced Models GPT 5 Mini Smaller, fast variant balancing speed and capability…" at bounding box center [682, 327] width 1364 height 655
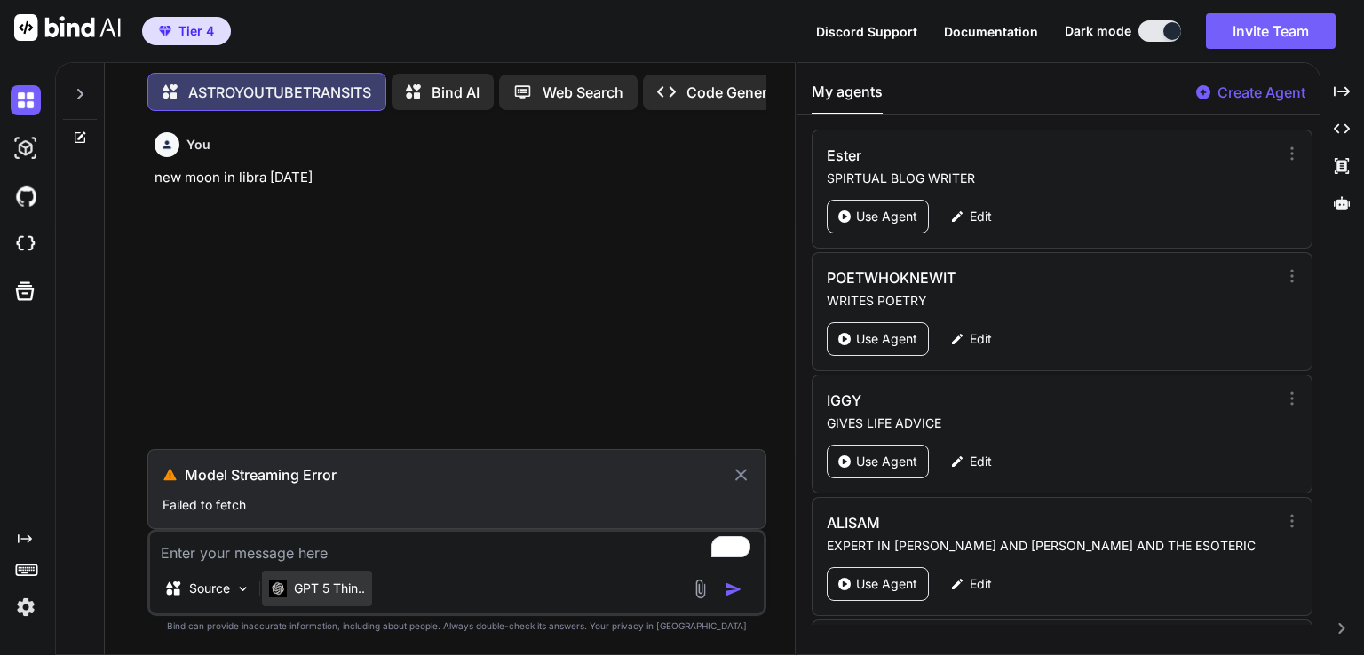
click at [313, 599] on div "GPT 5 Thin.." at bounding box center [317, 589] width 110 height 36
click at [319, 598] on div "GPT 5 Thin.." at bounding box center [317, 589] width 110 height 36
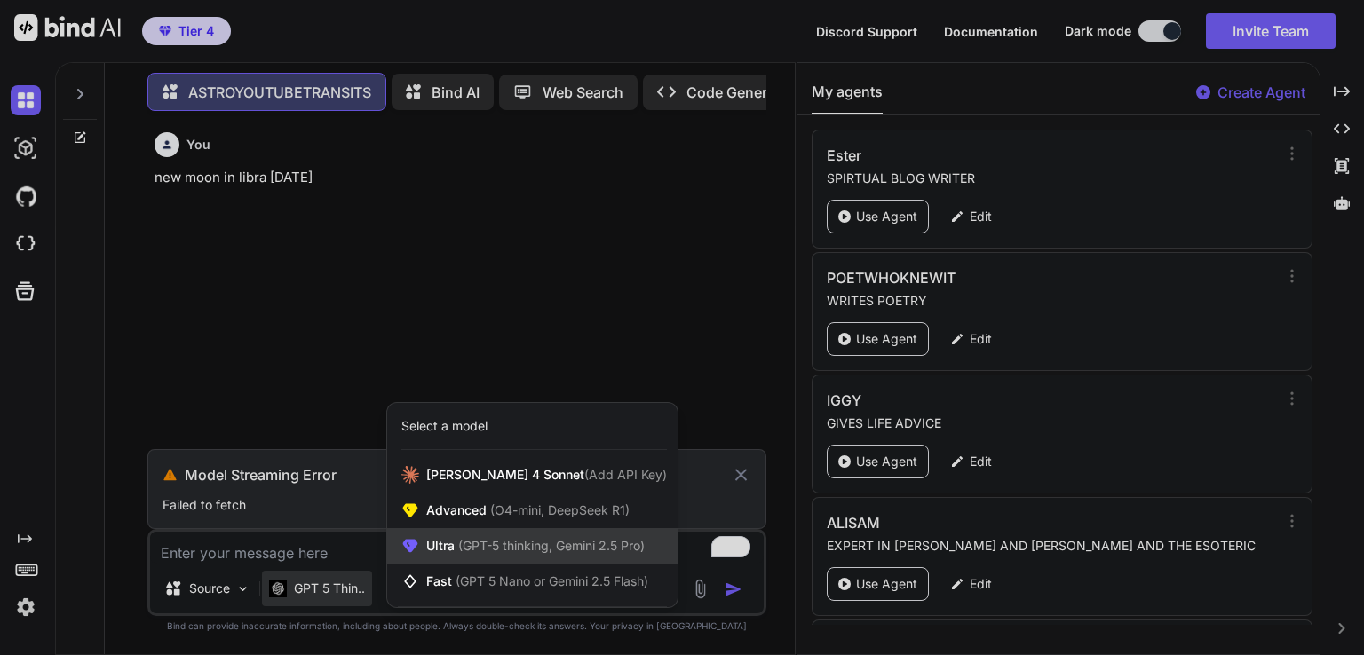
click at [493, 548] on span "(GPT-5 thinking, Gemini 2.5 Pro)" at bounding box center [550, 545] width 190 height 15
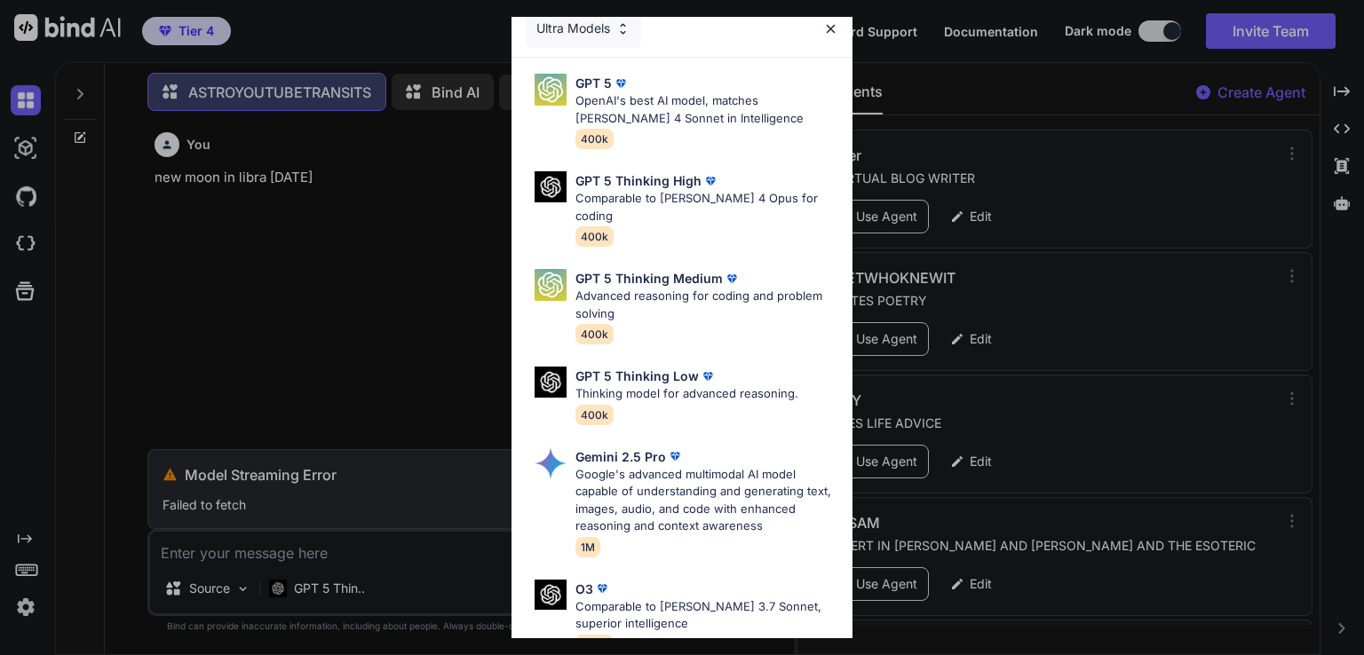
scroll to position [36, 0]
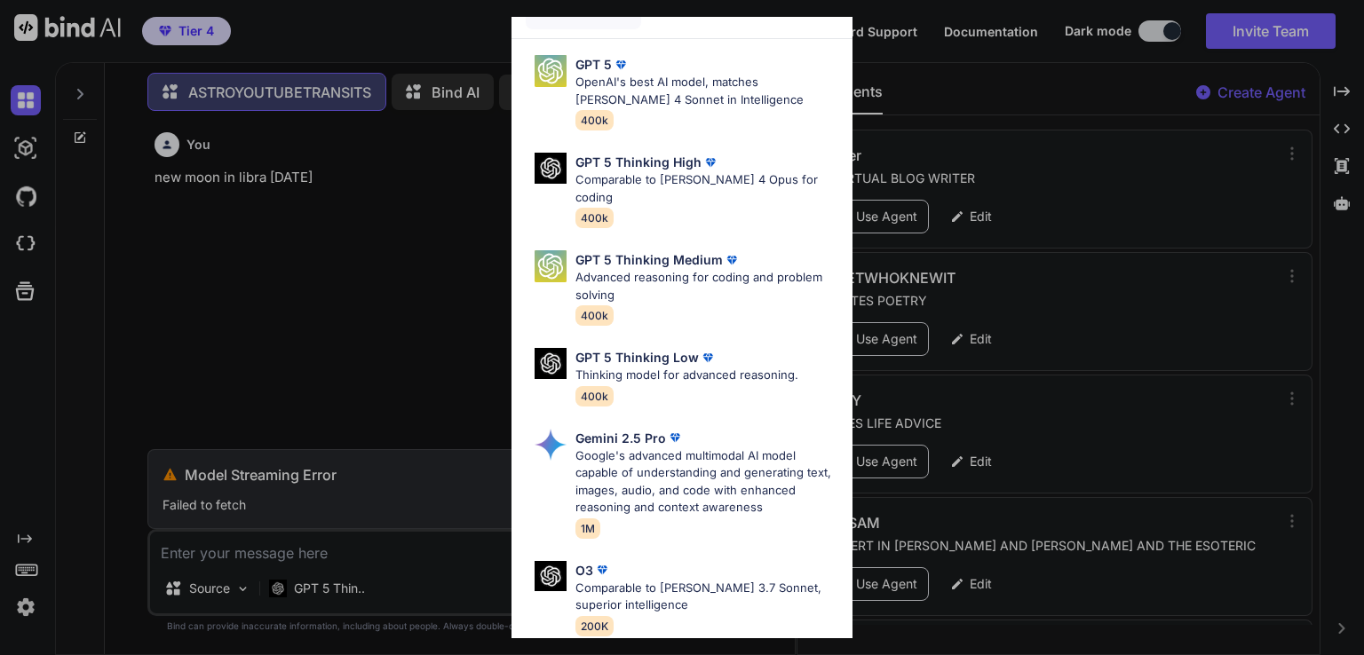
click at [606, 597] on div "O3 Comparable to [PERSON_NAME] 3.7 Sonnet, superior intelligence 200K" at bounding box center [706, 598] width 263 height 75
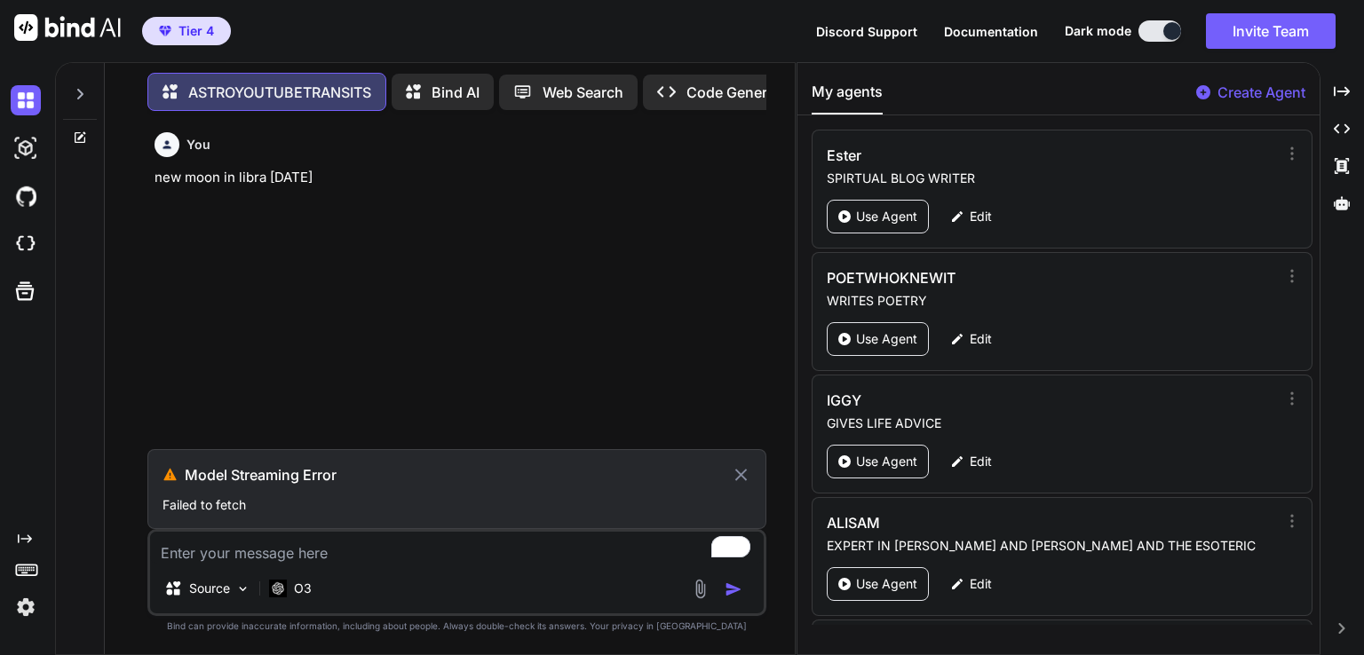
click at [730, 473] on div "Model Streaming Error" at bounding box center [457, 474] width 589 height 21
click at [739, 473] on icon at bounding box center [741, 475] width 12 height 12
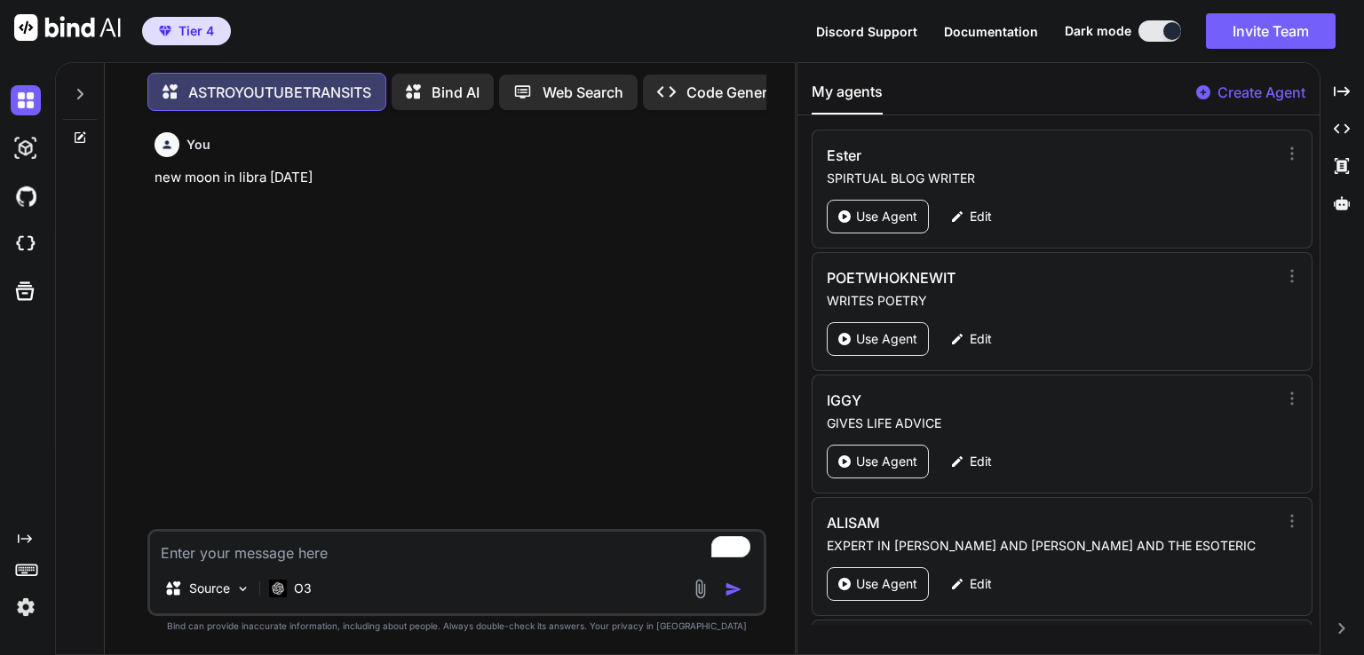
click at [345, 554] on textarea "To enrich screen reader interactions, please activate Accessibility in Grammarl…" at bounding box center [457, 548] width 614 height 32
paste textarea "new moon in libra [DATE]"
type textarea "x"
type textarea "new moon in libra [DATE]"
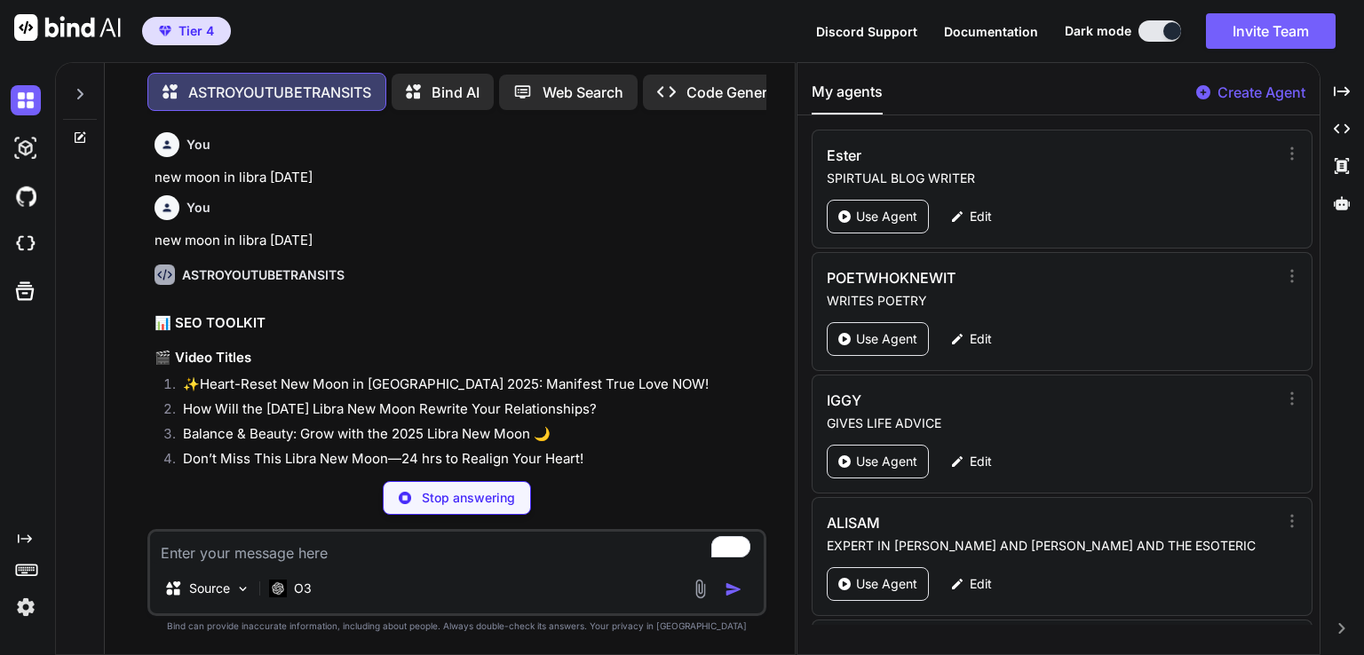
type textarea "x"
